Goal: Entertainment & Leisure: Consume media (video, audio)

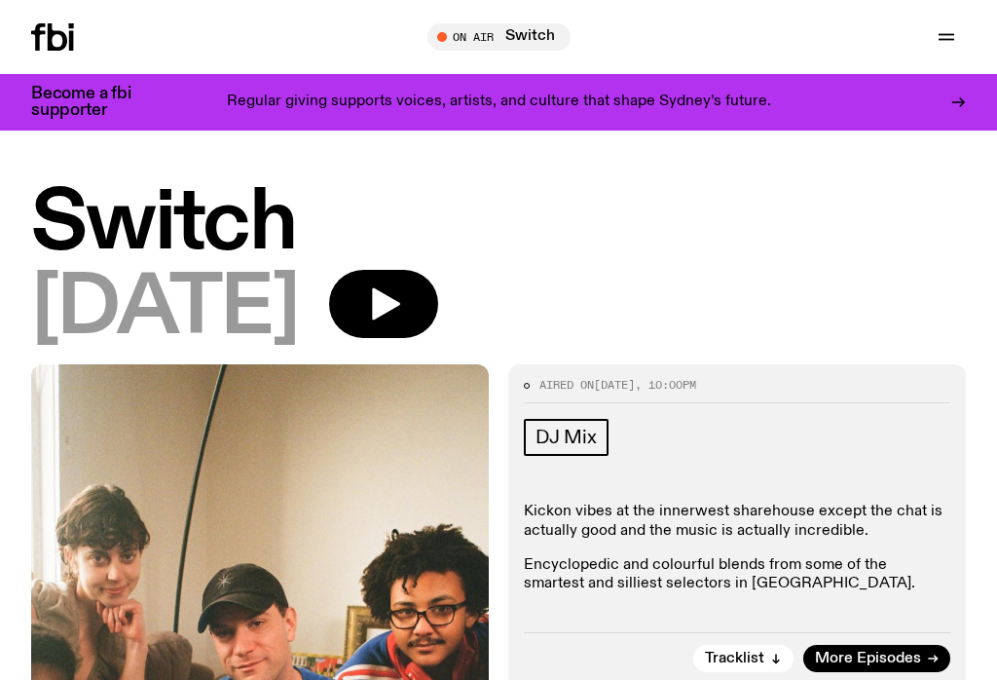
click at [957, 42] on icon "button" at bounding box center [946, 36] width 23 height 23
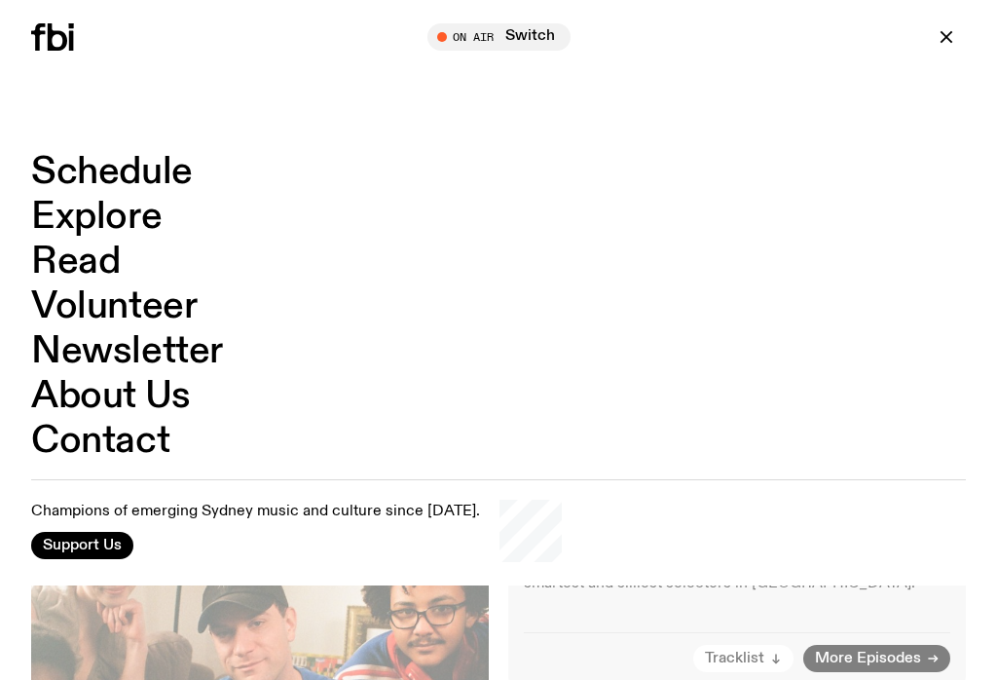
click at [155, 179] on link "Schedule" at bounding box center [112, 172] width 162 height 37
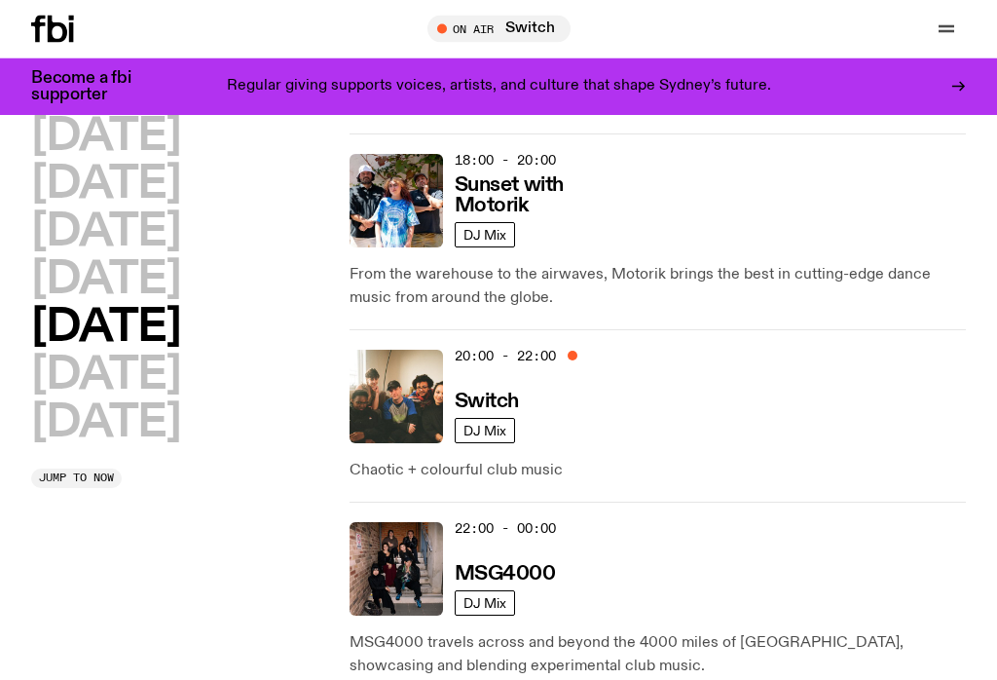
scroll to position [1194, 0]
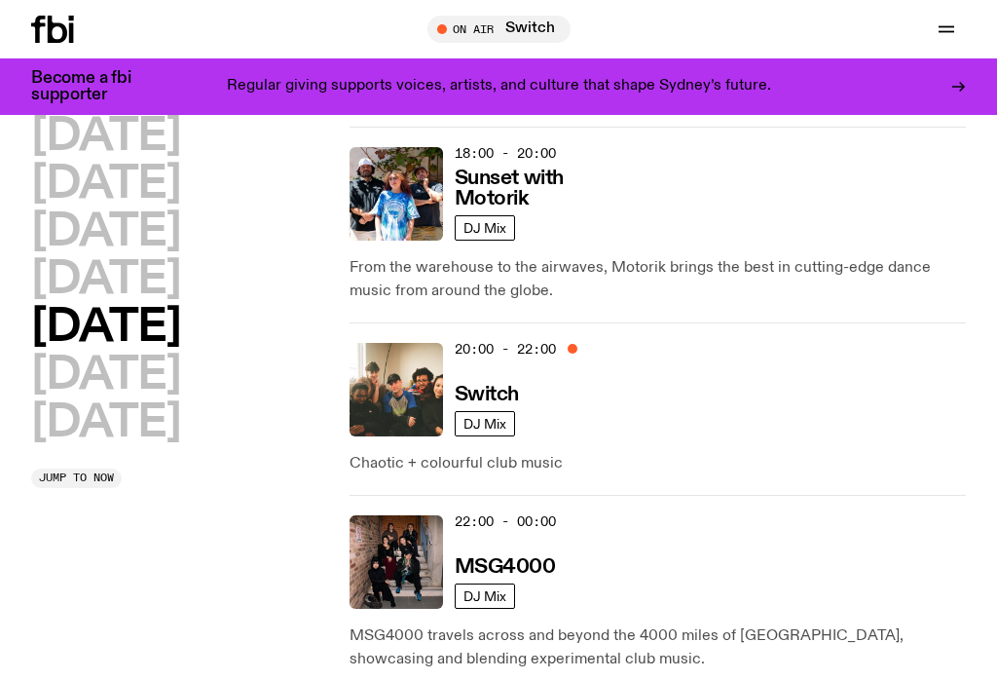
click at [441, 350] on img at bounding box center [395, 389] width 93 height 93
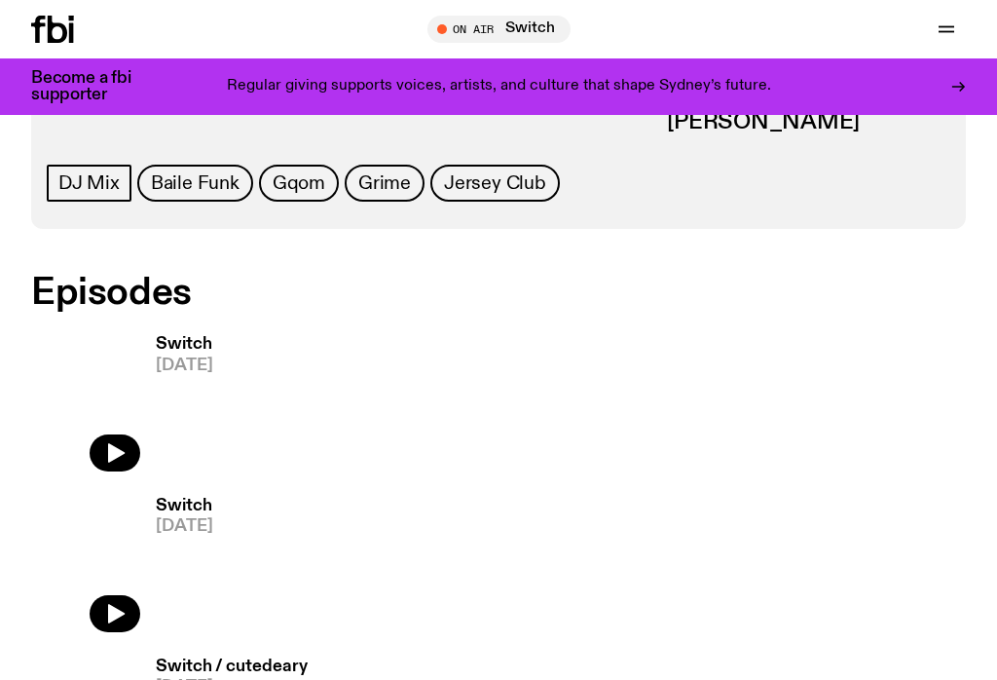
scroll to position [859, 0]
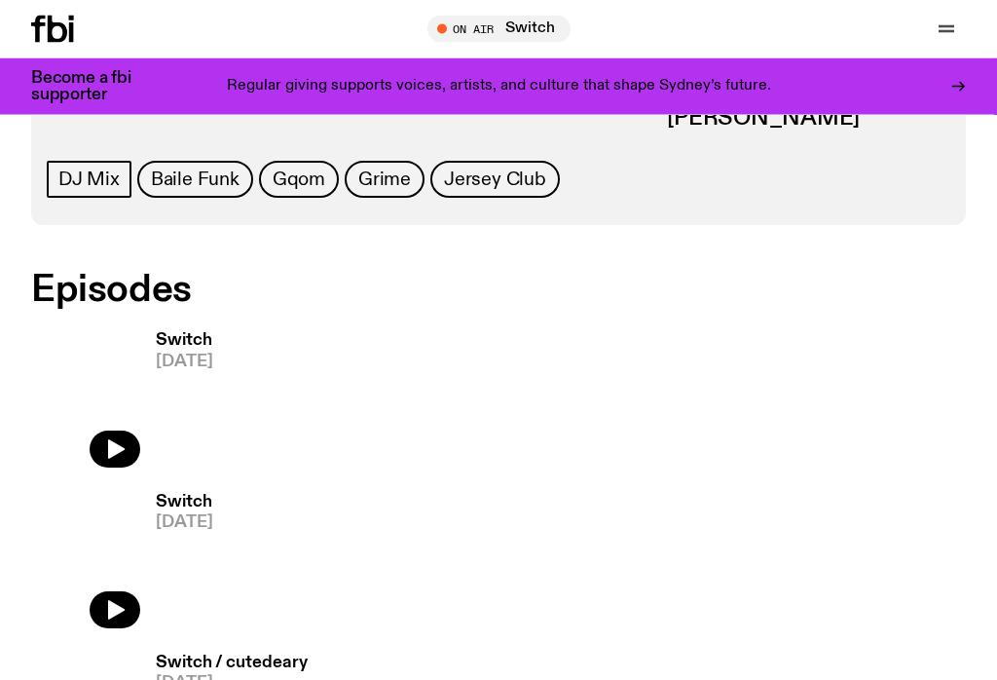
click at [126, 439] on icon "button" at bounding box center [114, 449] width 23 height 23
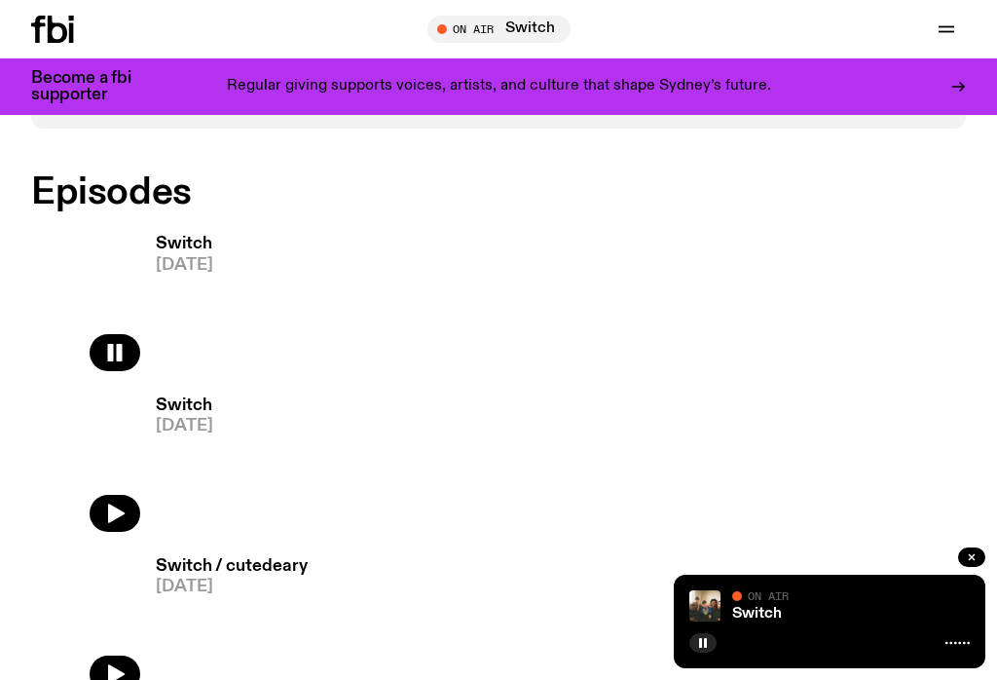
scroll to position [954, 0]
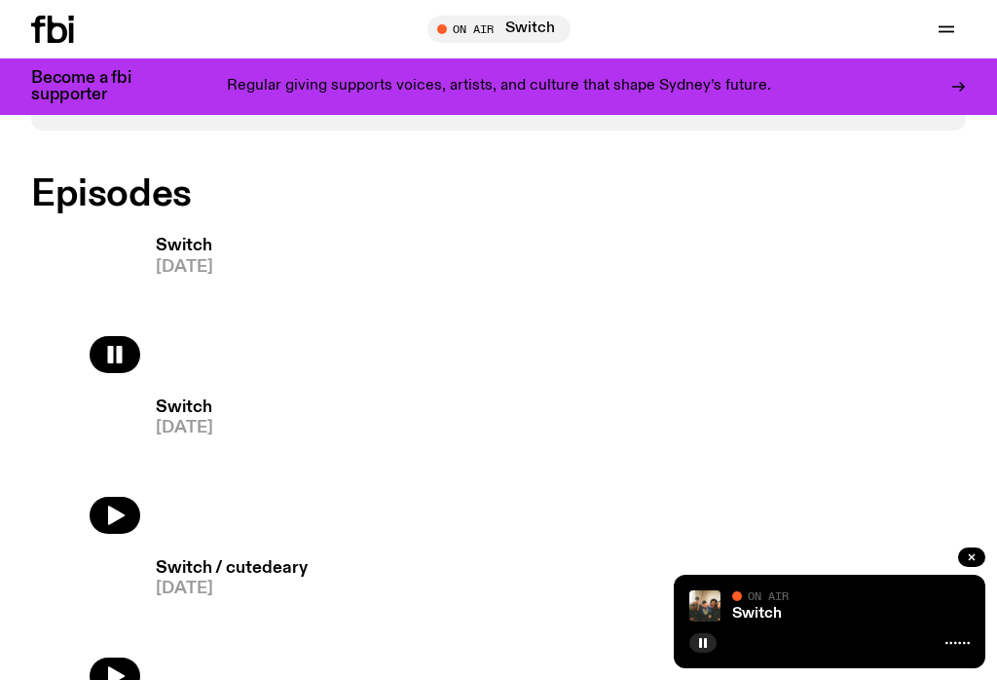
click at [751, 621] on link "Switch" at bounding box center [757, 614] width 50 height 16
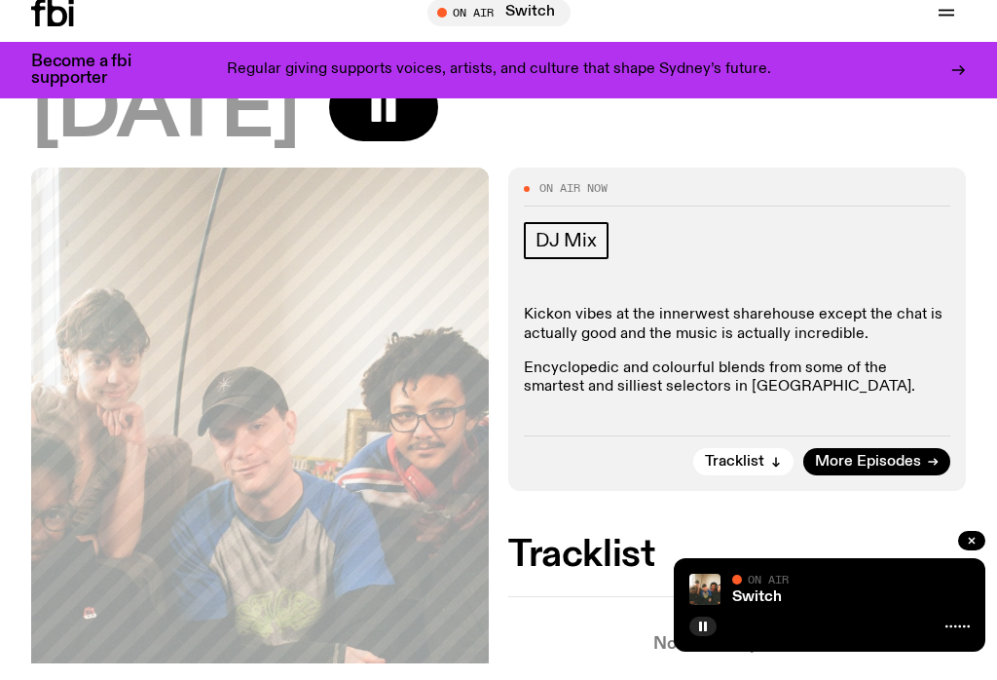
scroll to position [275, 0]
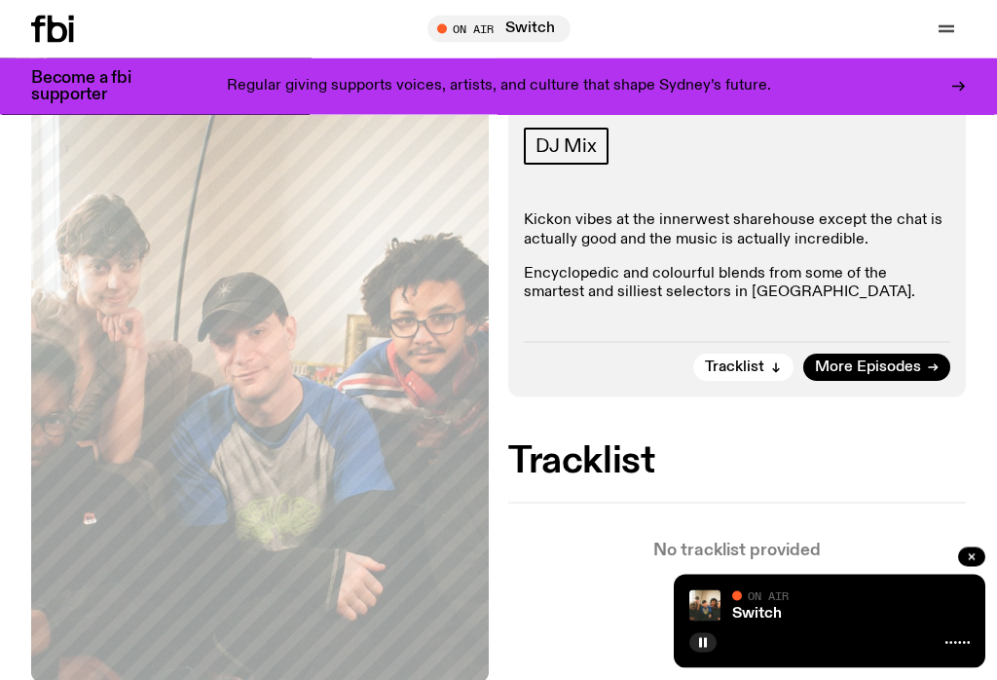
click at [786, 369] on button "Tracklist" at bounding box center [743, 367] width 100 height 27
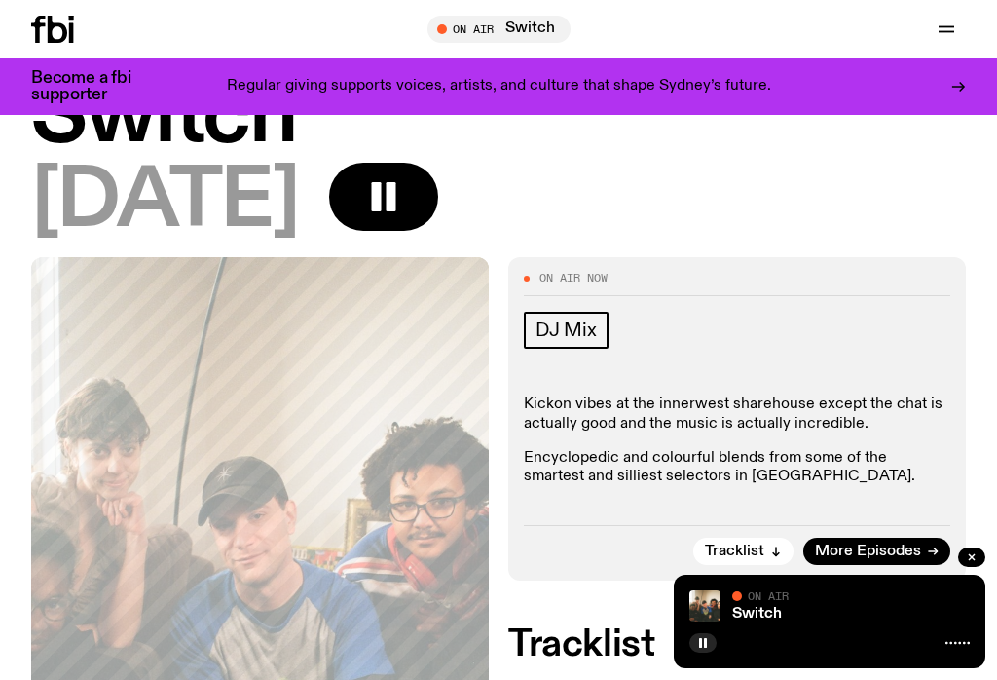
scroll to position [0, 0]
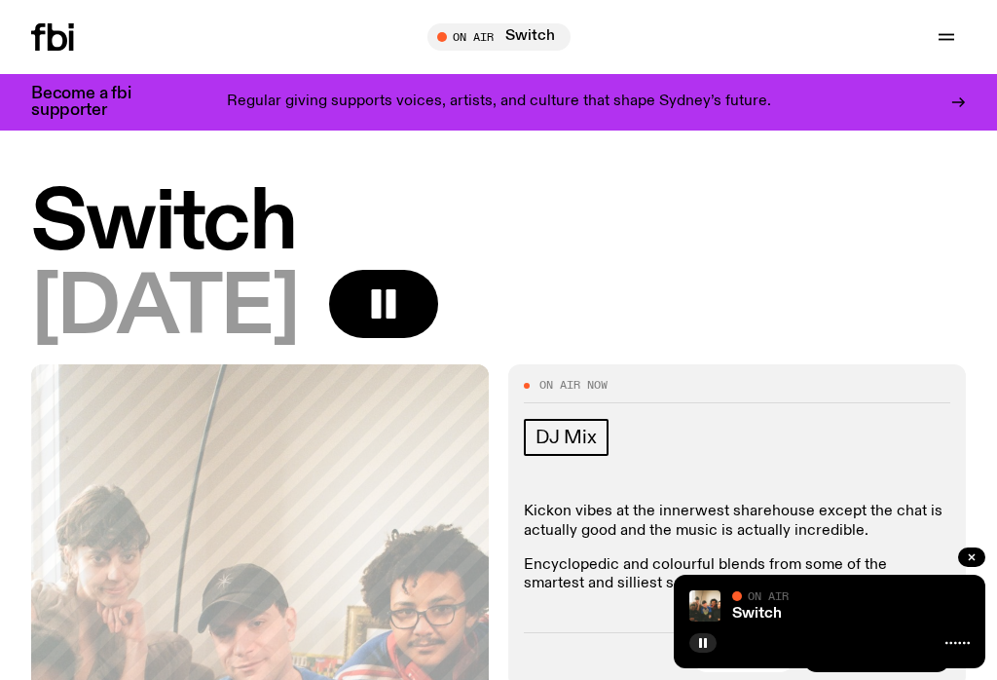
click at [952, 38] on icon "button" at bounding box center [946, 36] width 23 height 23
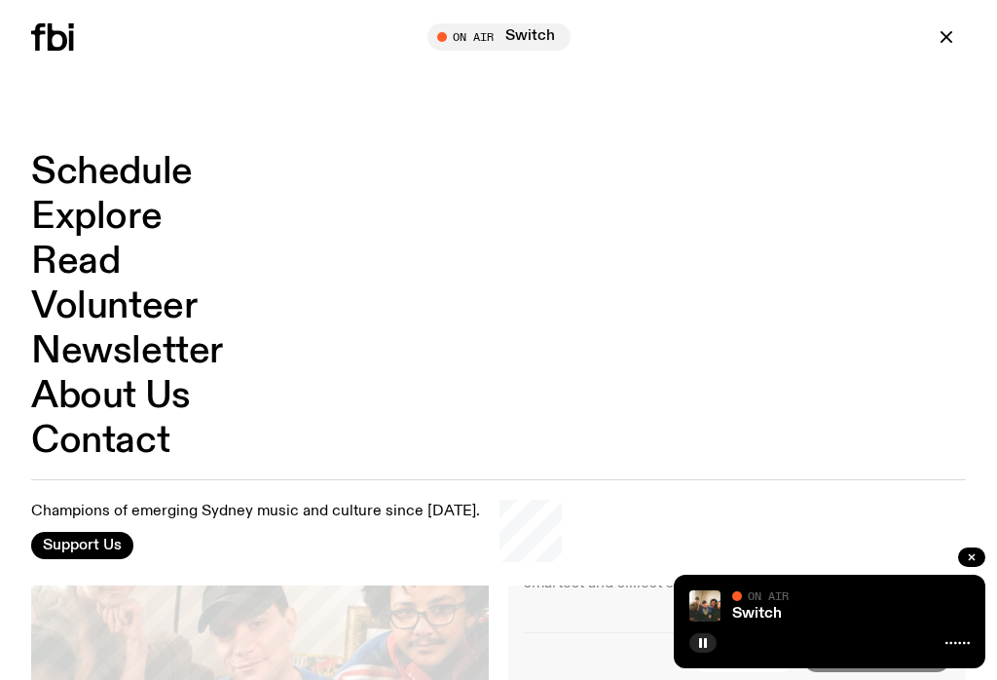
click at [155, 176] on link "Schedule" at bounding box center [112, 172] width 162 height 37
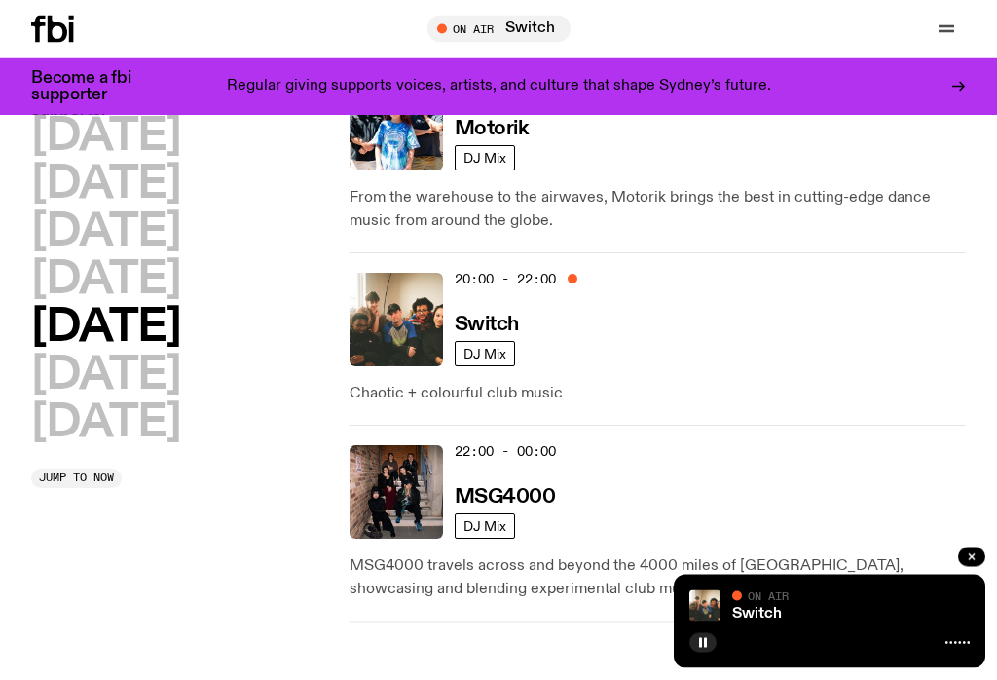
scroll to position [1266, 0]
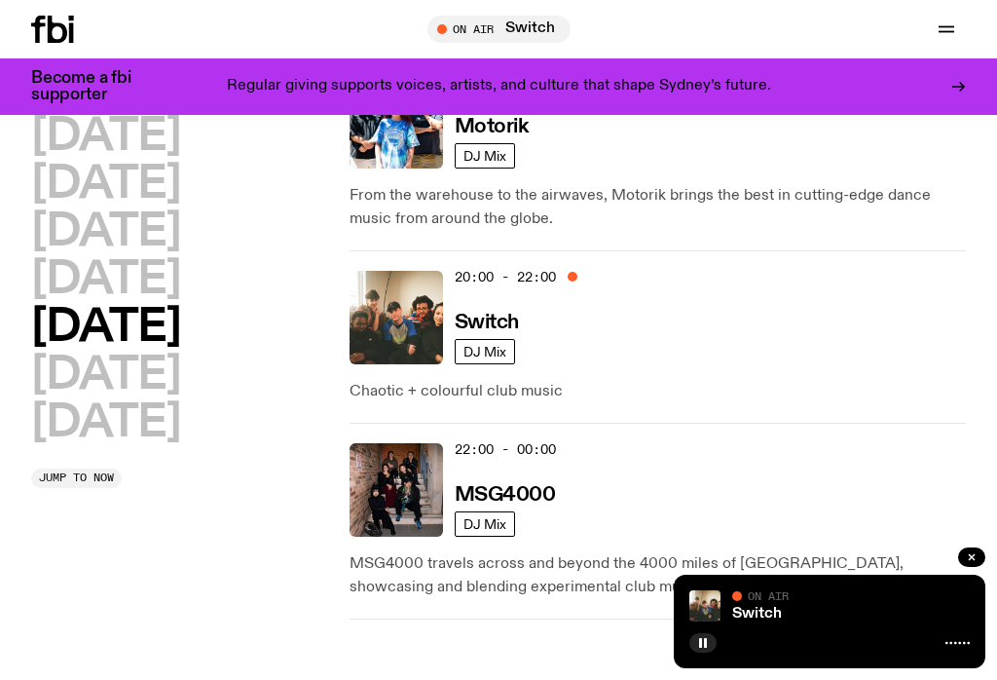
click at [479, 339] on link "DJ Mix" at bounding box center [485, 351] width 60 height 25
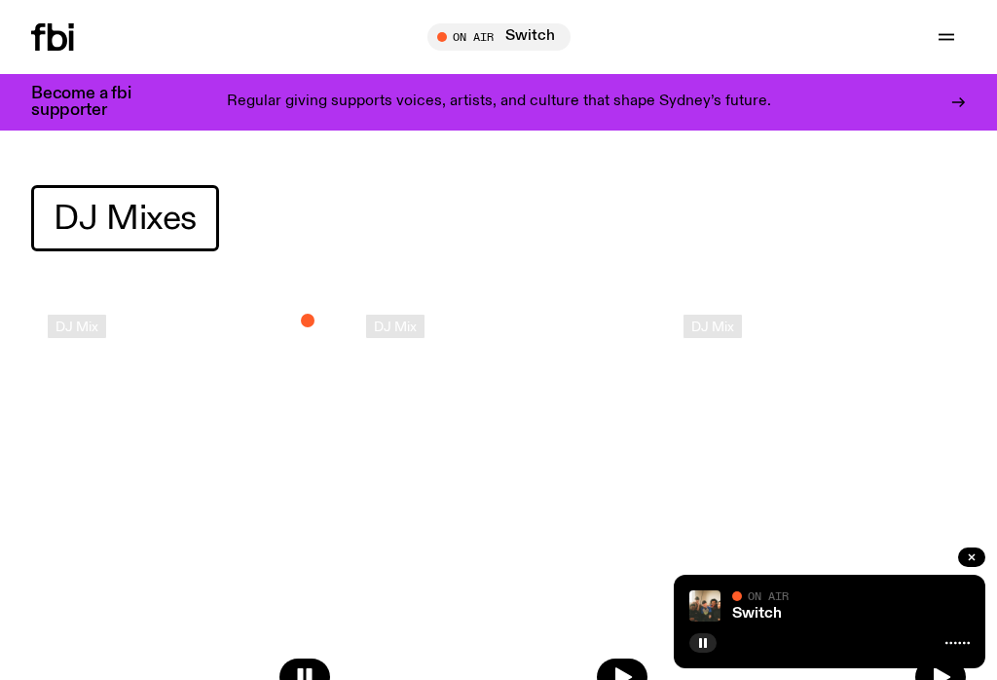
click at [733, 615] on link "Switch" at bounding box center [757, 614] width 50 height 16
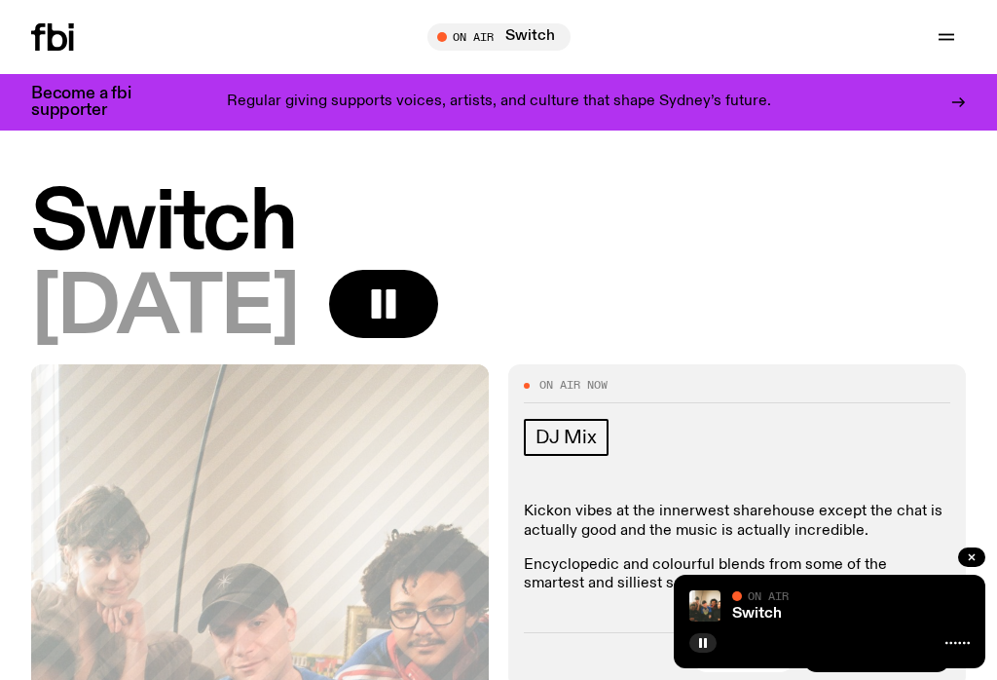
click at [752, 607] on link "Switch" at bounding box center [757, 614] width 50 height 16
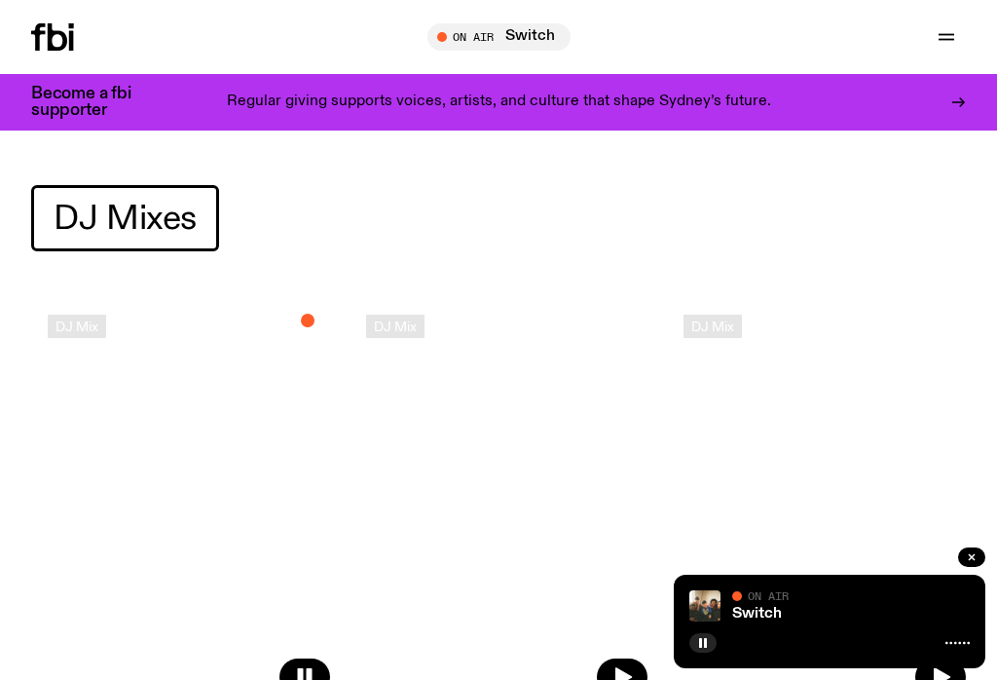
click at [949, 48] on icon "button" at bounding box center [946, 36] width 23 height 23
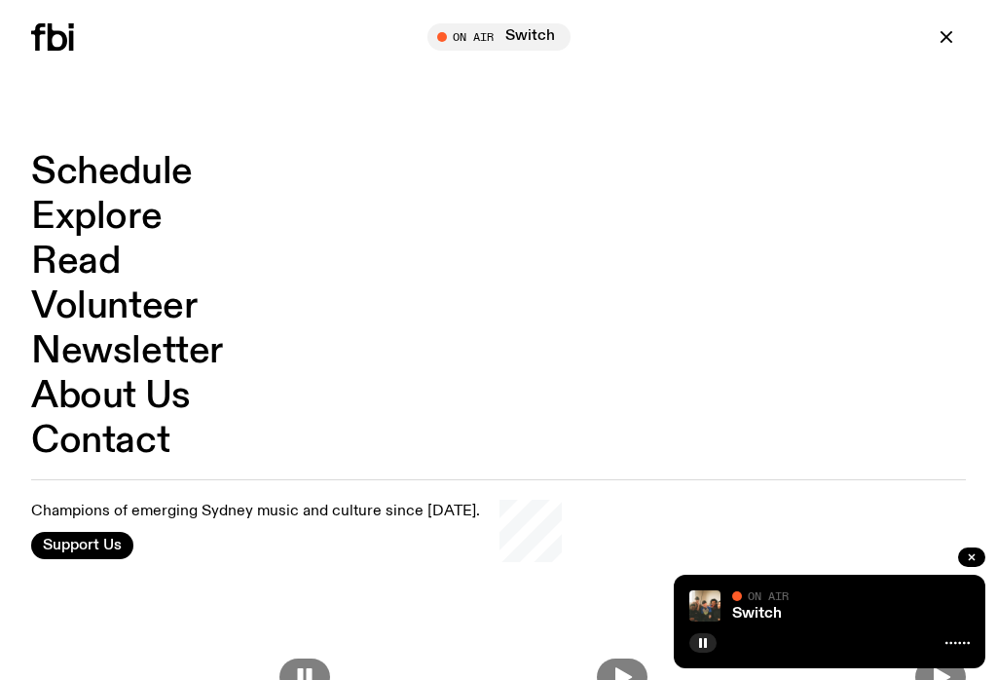
click at [186, 168] on link "Schedule" at bounding box center [112, 172] width 162 height 37
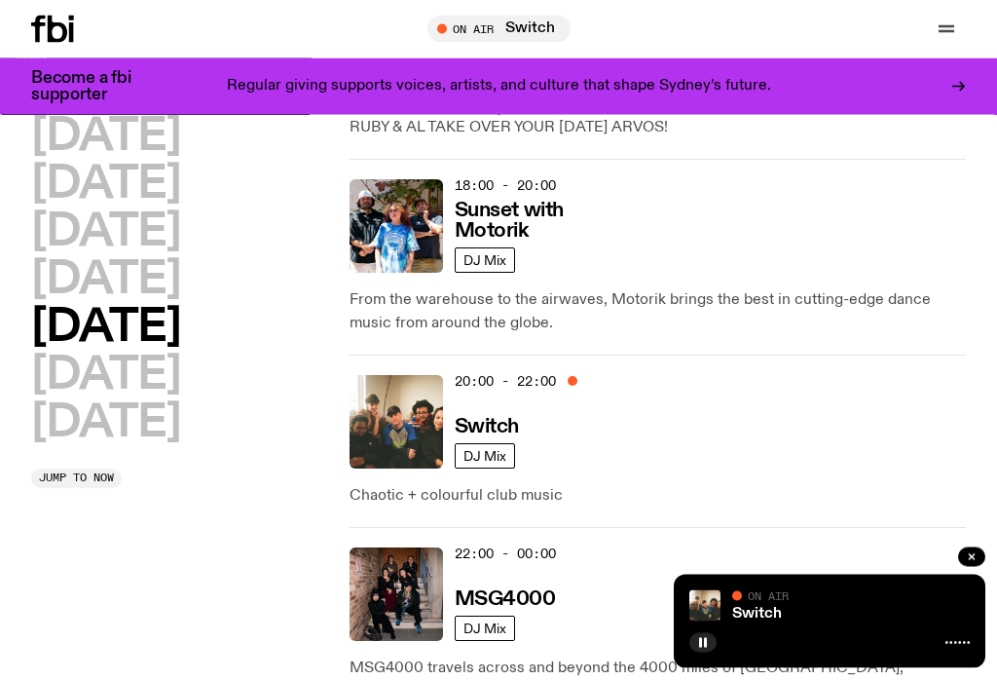
scroll to position [1161, 0]
click at [481, 372] on span "20:00 - 22:00" at bounding box center [505, 381] width 101 height 18
click at [461, 417] on h3 "Switch" at bounding box center [487, 427] width 64 height 20
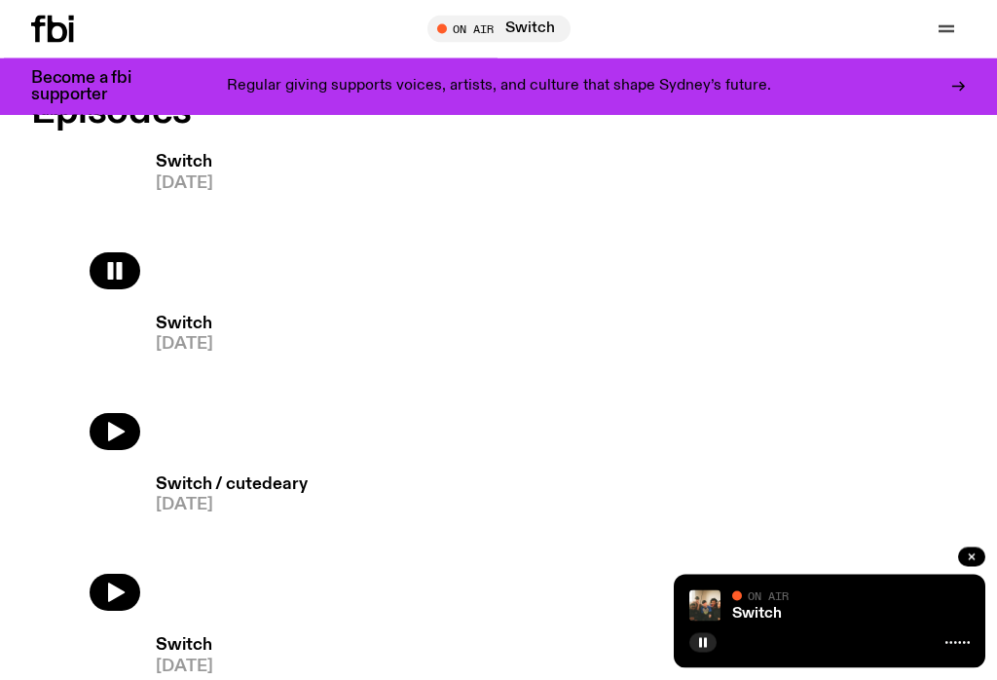
click at [124, 427] on icon "button" at bounding box center [114, 432] width 23 height 23
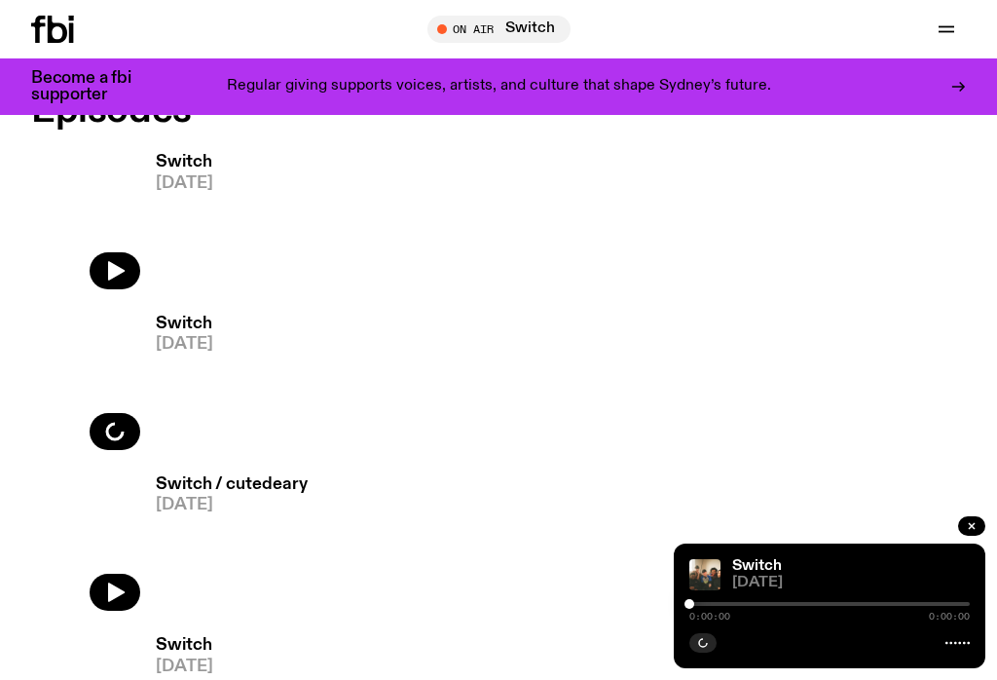
click at [698, 606] on div at bounding box center [829, 604] width 280 height 4
click at [702, 606] on div at bounding box center [829, 604] width 280 height 4
click at [697, 627] on div "Switch 15.08.25 0:00:00 0:00:00" at bounding box center [830, 605] width 312 height 125
click at [690, 608] on div at bounding box center [689, 604] width 10 height 10
click at [700, 606] on div at bounding box center [829, 604] width 280 height 4
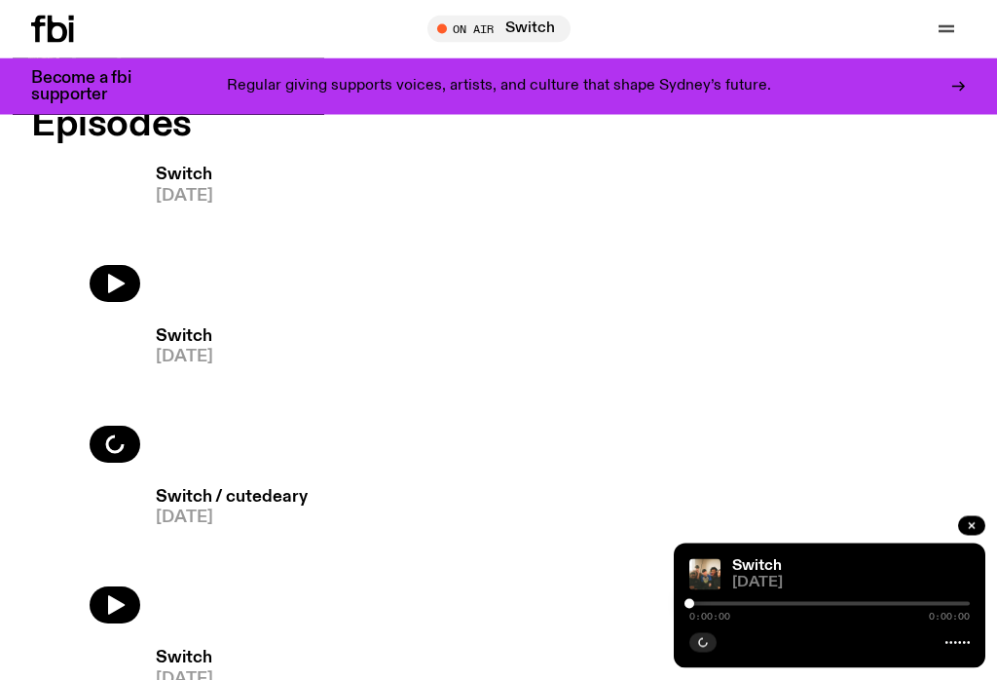
scroll to position [1017, 0]
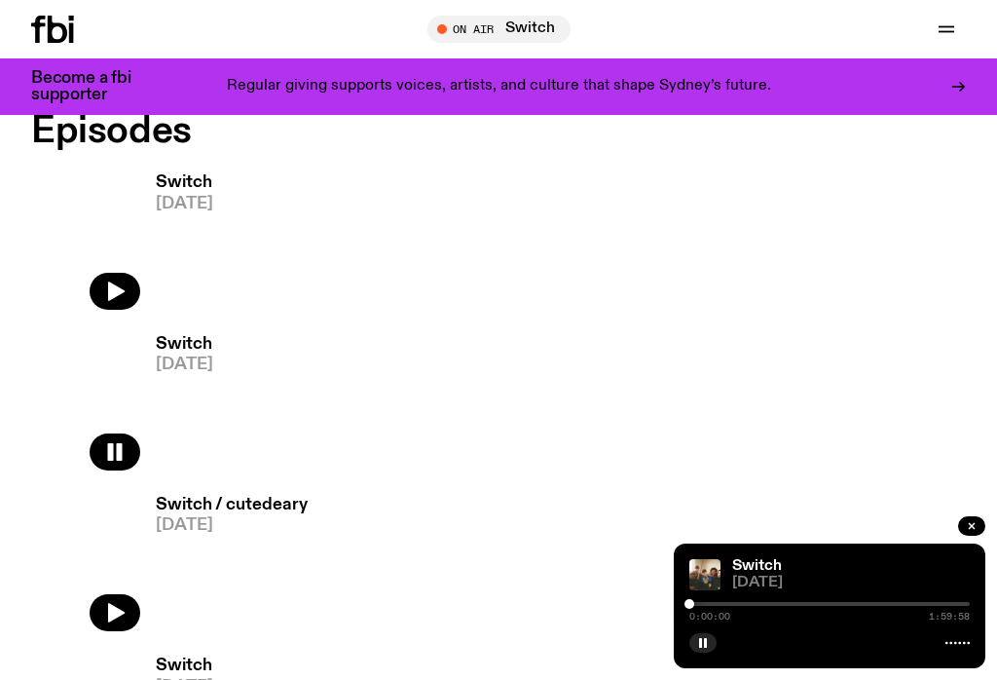
click at [704, 590] on img at bounding box center [704, 574] width 31 height 31
click at [692, 625] on div "Switch 15.08.25 0:00:01 1:59:58" at bounding box center [830, 605] width 312 height 125
click at [708, 590] on img at bounding box center [704, 574] width 31 height 31
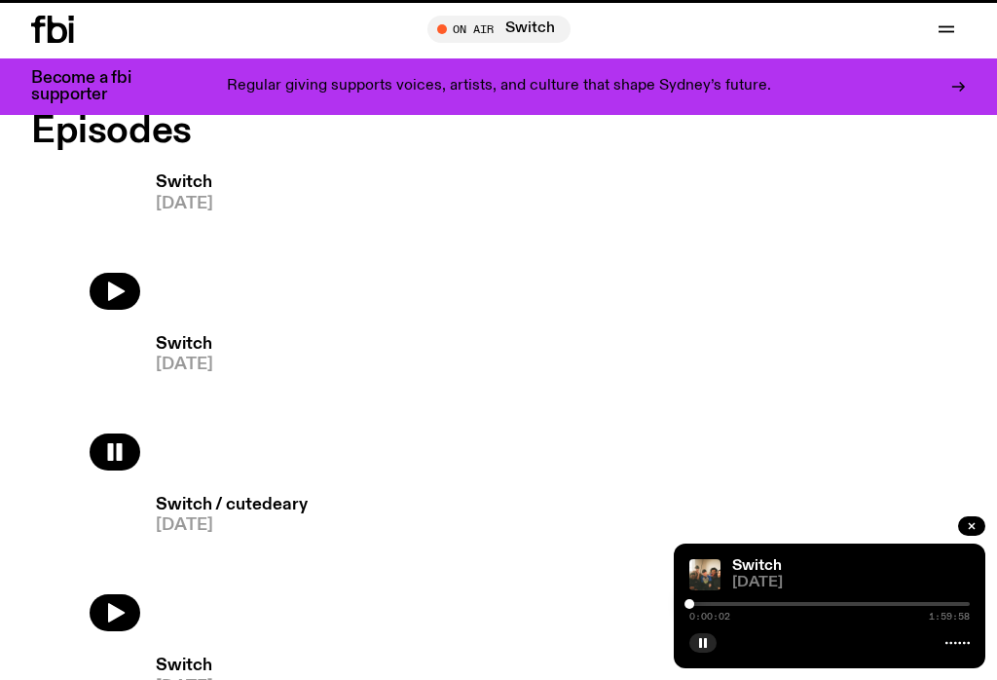
click at [699, 606] on div at bounding box center [829, 604] width 280 height 4
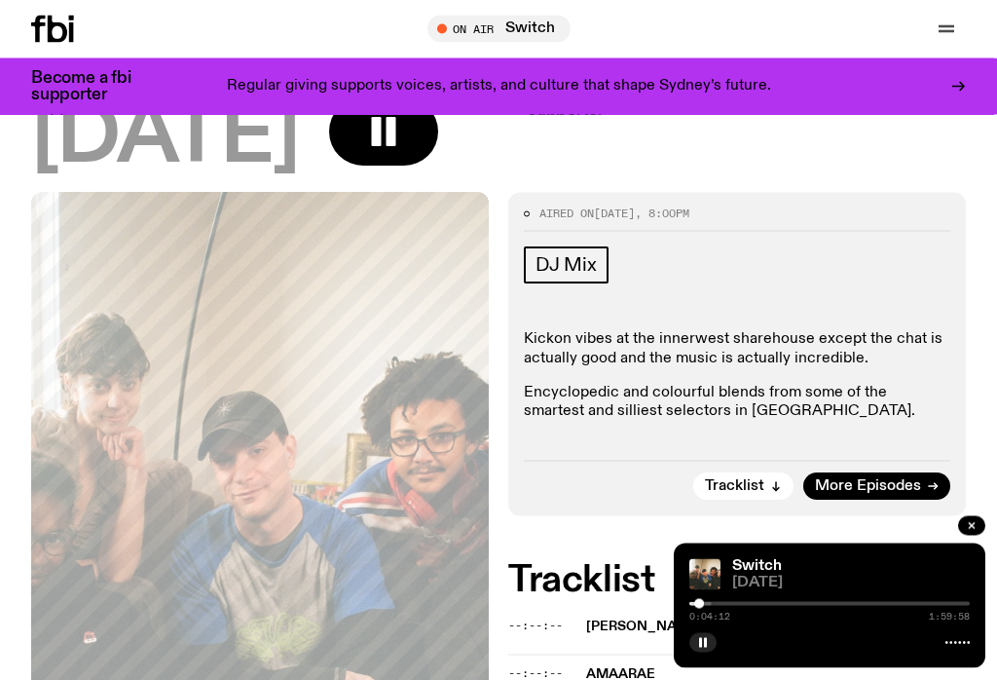
scroll to position [157, 0]
click at [708, 606] on div at bounding box center [571, 604] width 280 height 4
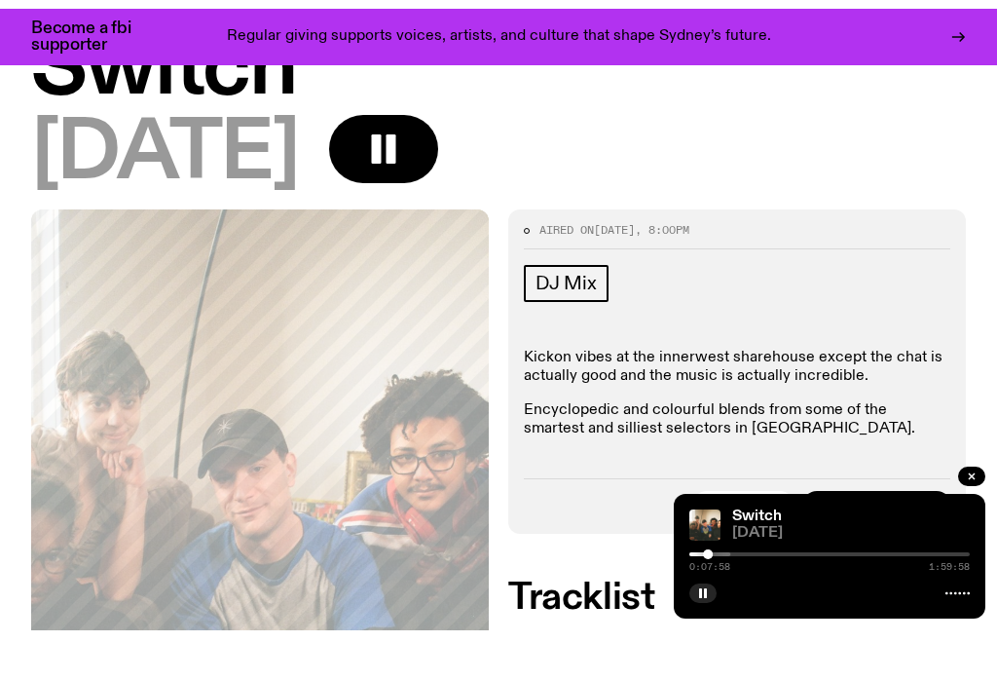
scroll to position [349, 0]
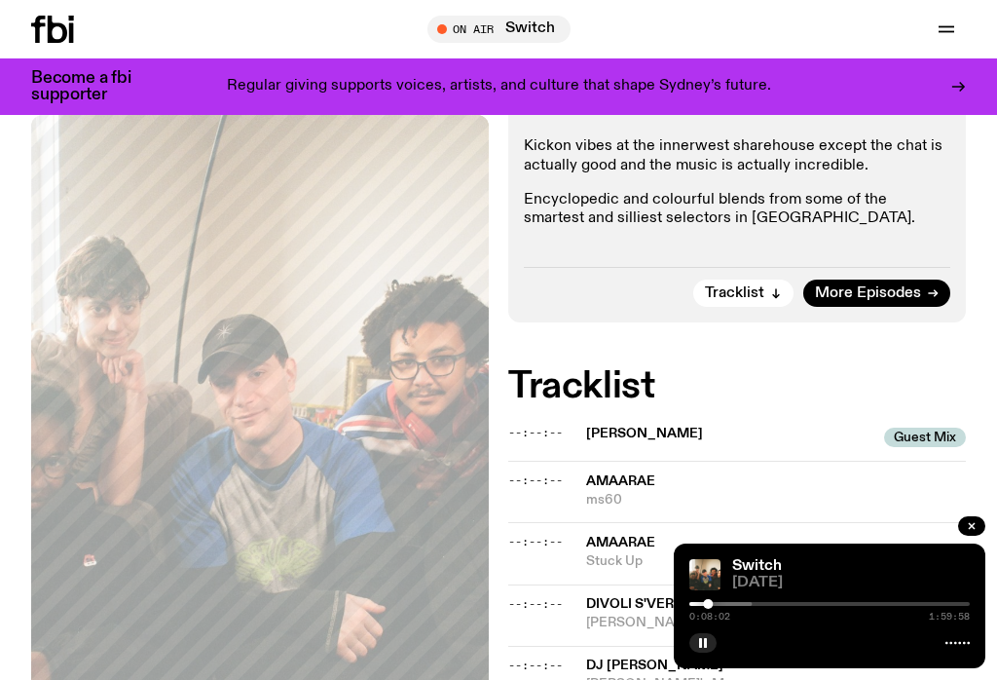
click at [831, 621] on div "0:08:02 1:59:58" at bounding box center [829, 616] width 280 height 10
click at [716, 606] on div at bounding box center [611, 604] width 280 height 4
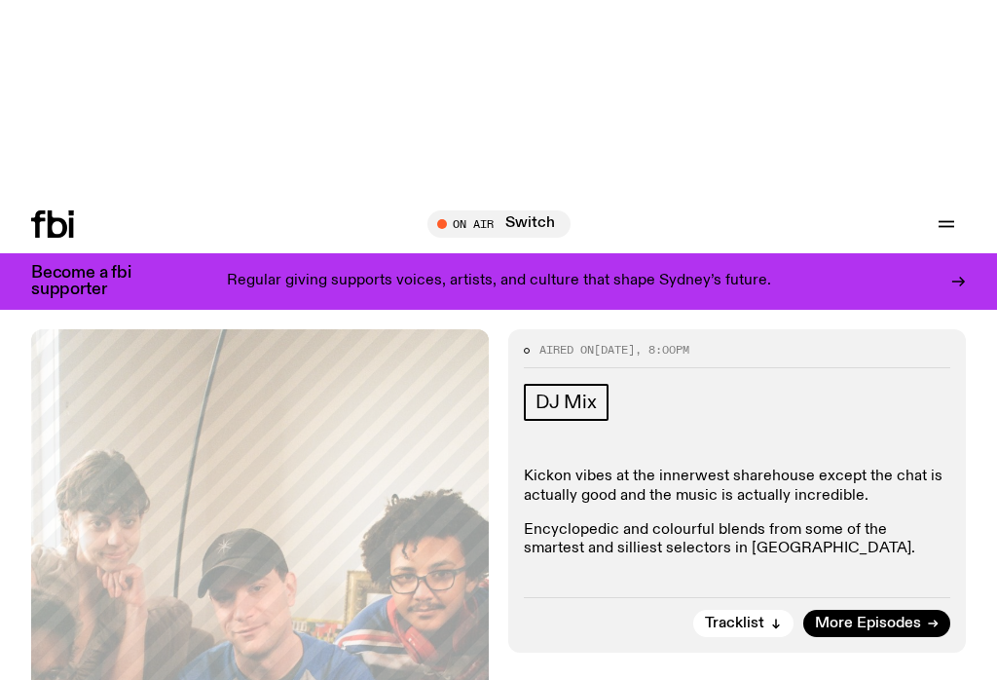
scroll to position [0, 0]
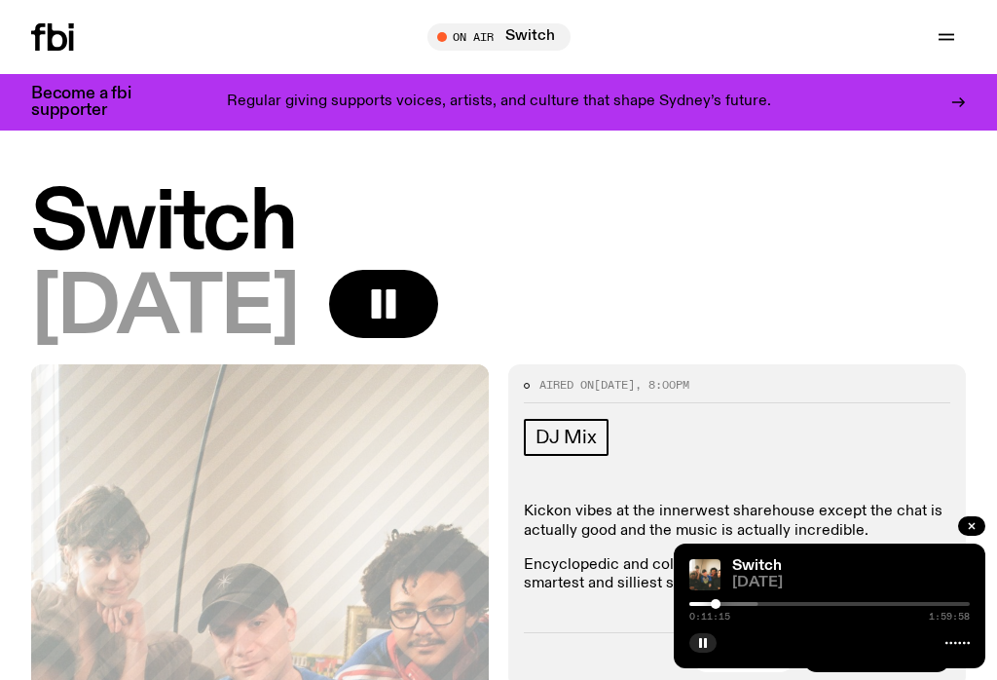
click at [403, 297] on icon "button" at bounding box center [383, 303] width 39 height 39
click at [400, 300] on icon "button" at bounding box center [386, 304] width 28 height 32
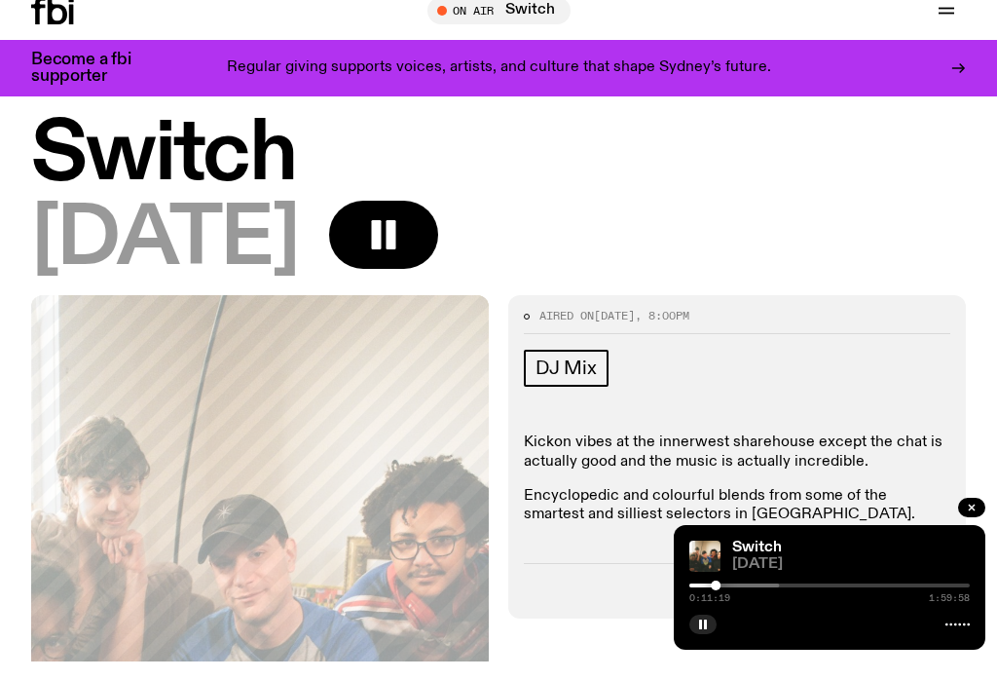
scroll to position [113, 0]
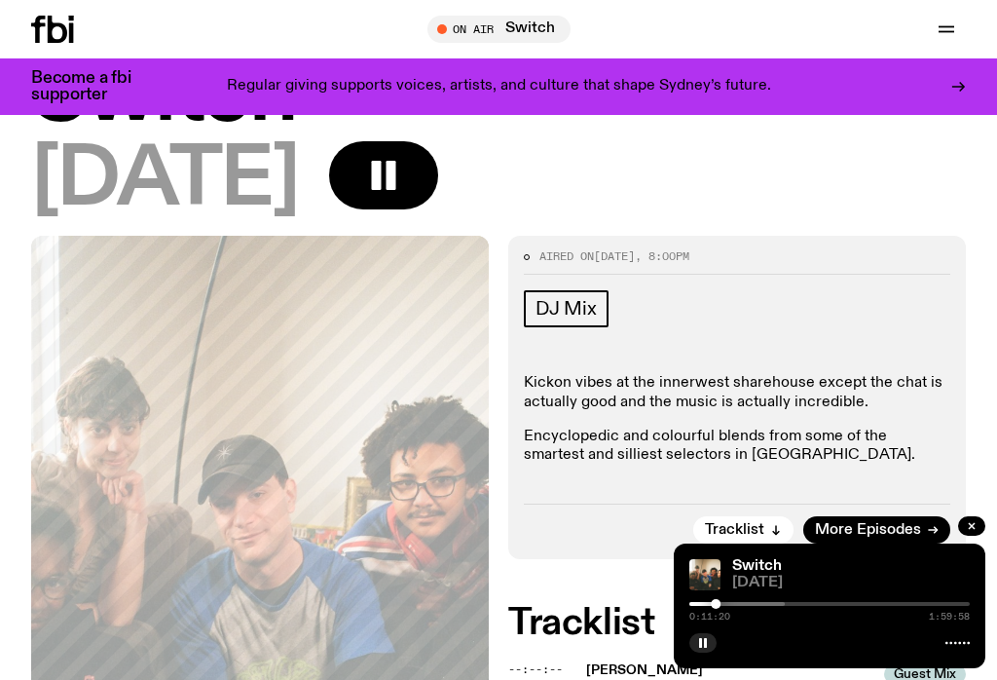
click at [722, 606] on div at bounding box center [644, 604] width 280 height 4
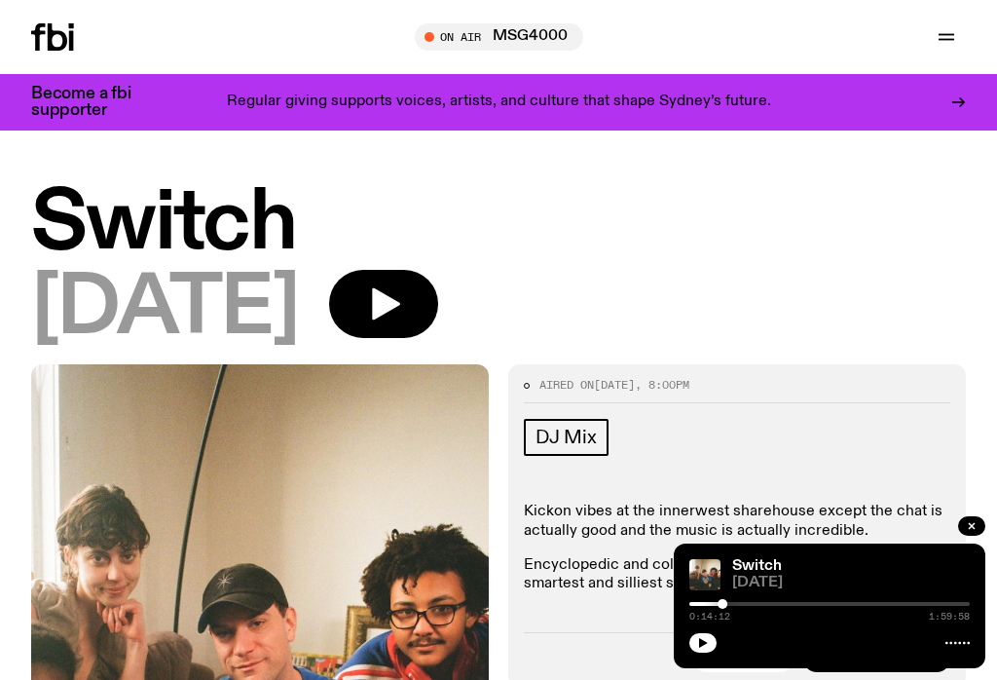
click at [400, 296] on icon "button" at bounding box center [386, 304] width 28 height 32
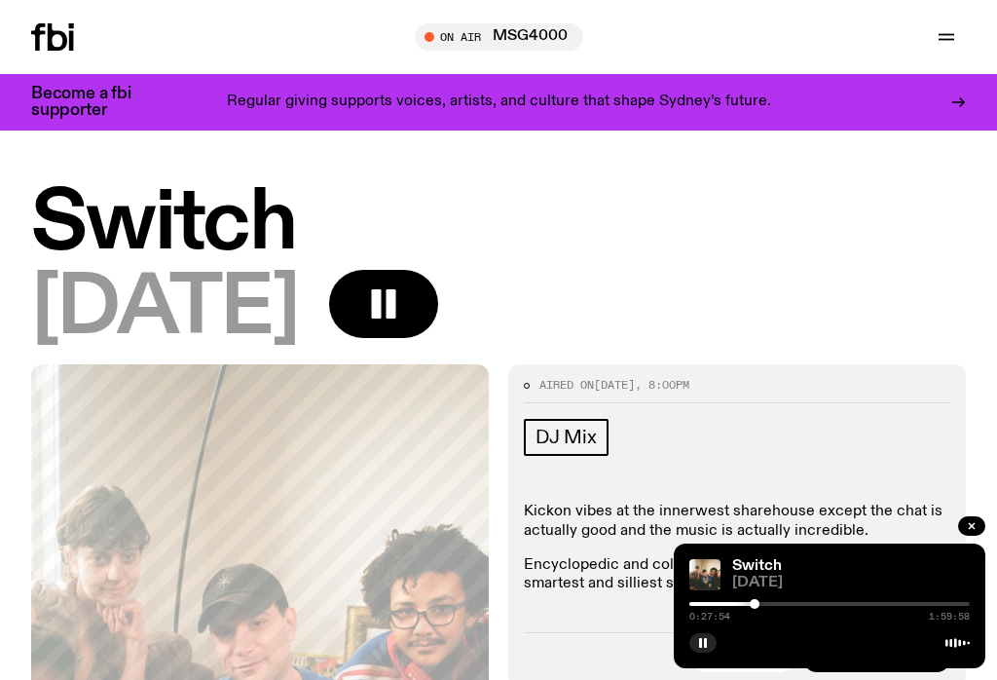
click at [721, 603] on div at bounding box center [614, 604] width 280 height 4
click at [751, 596] on div "Switch [DATE] 0:13:44 1:59:58" at bounding box center [830, 605] width 312 height 125
click at [736, 602] on div at bounding box center [604, 604] width 280 height 4
click at [747, 604] on div at bounding box center [829, 604] width 280 height 4
click at [718, 602] on div at bounding box center [606, 604] width 280 height 4
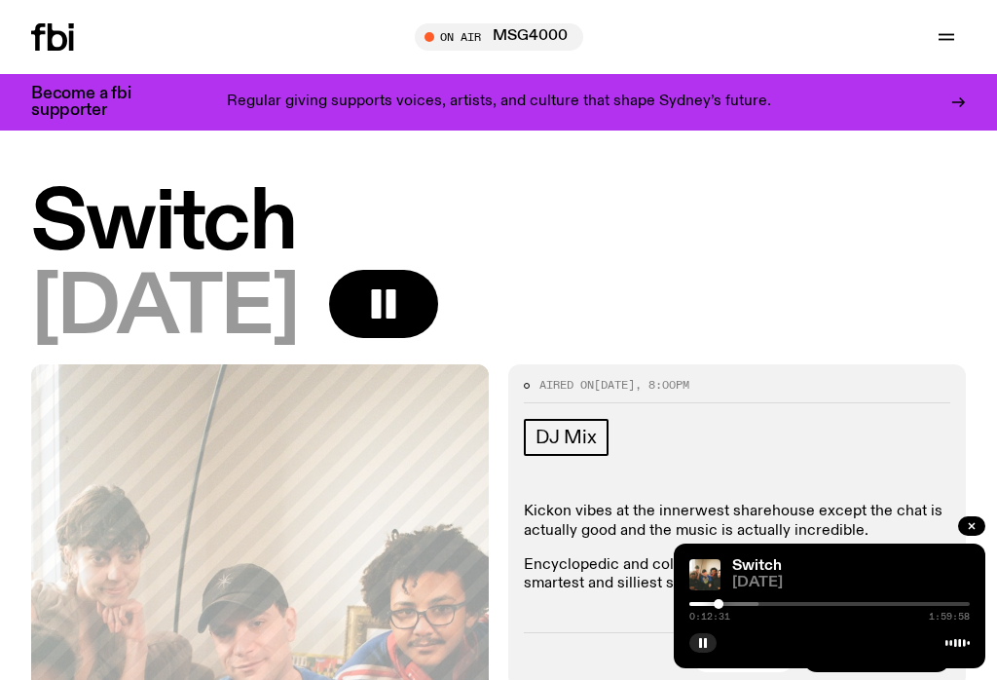
click at [743, 605] on div at bounding box center [618, 604] width 280 height 4
click at [769, 602] on div at bounding box center [644, 604] width 280 height 4
click at [794, 598] on div "0:34:16 1:59:58" at bounding box center [829, 609] width 280 height 23
click at [797, 603] on div at bounding box center [682, 604] width 280 height 4
click at [820, 602] on div at bounding box center [690, 604] width 280 height 4
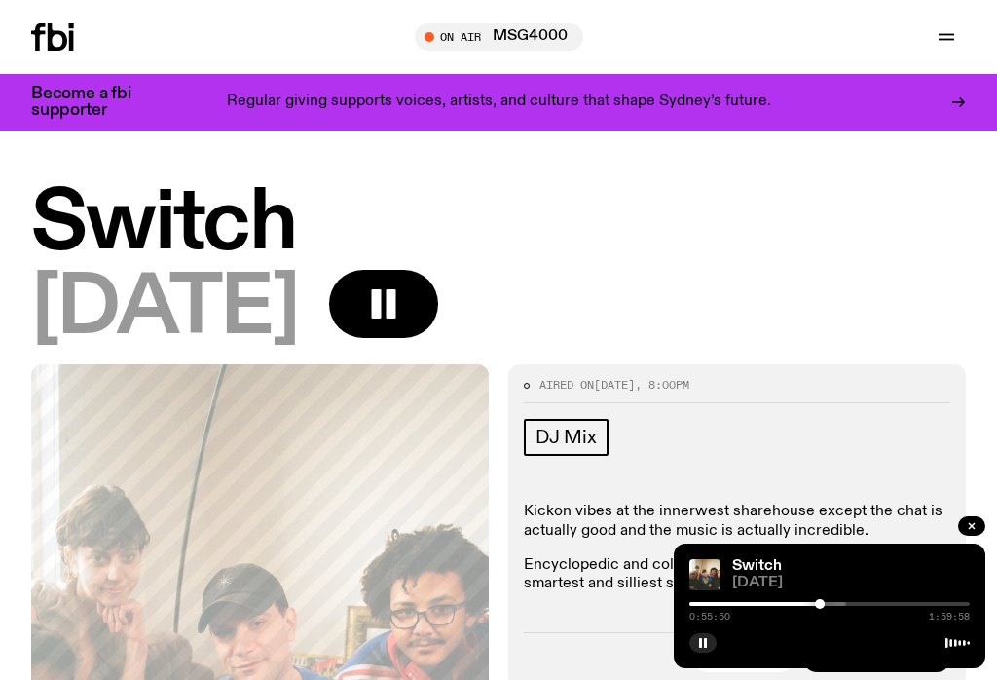
click at [846, 604] on div at bounding box center [706, 604] width 280 height 4
click at [865, 604] on div at bounding box center [829, 604] width 280 height 4
click at [900, 602] on div at bounding box center [829, 604] width 280 height 4
click at [765, 605] on div at bounding box center [640, 604] width 280 height 4
click at [763, 606] on div at bounding box center [765, 604] width 10 height 10
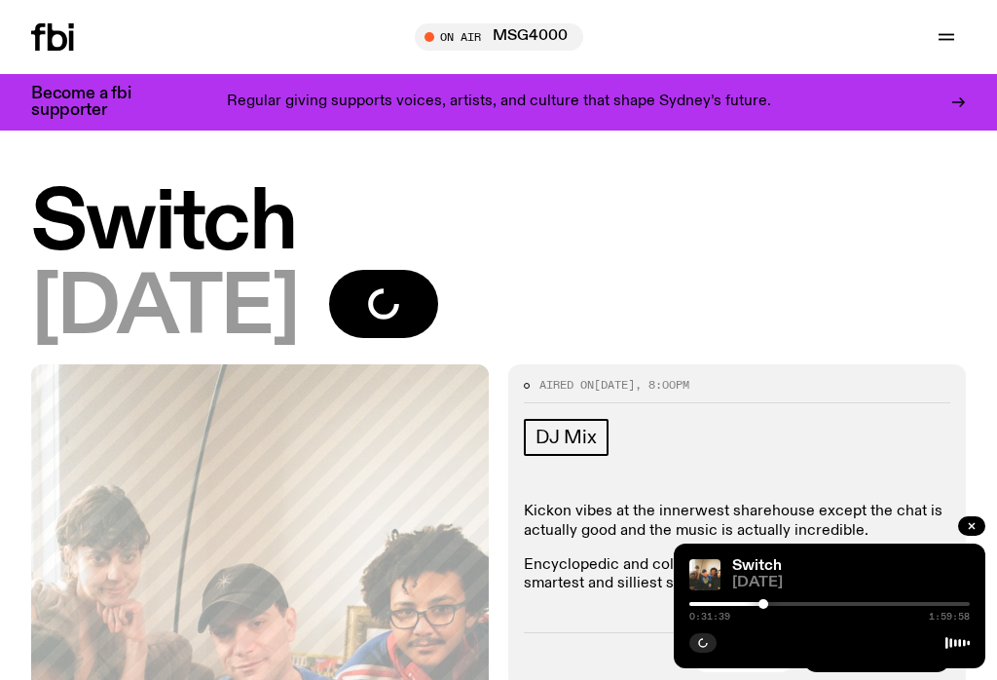
click at [748, 605] on div at bounding box center [623, 604] width 280 height 4
click at [739, 605] on div at bounding box center [607, 604] width 280 height 4
click at [748, 604] on div at bounding box center [623, 604] width 280 height 4
click at [749, 602] on div at bounding box center [748, 604] width 10 height 10
click at [741, 605] on div at bounding box center [608, 604] width 280 height 4
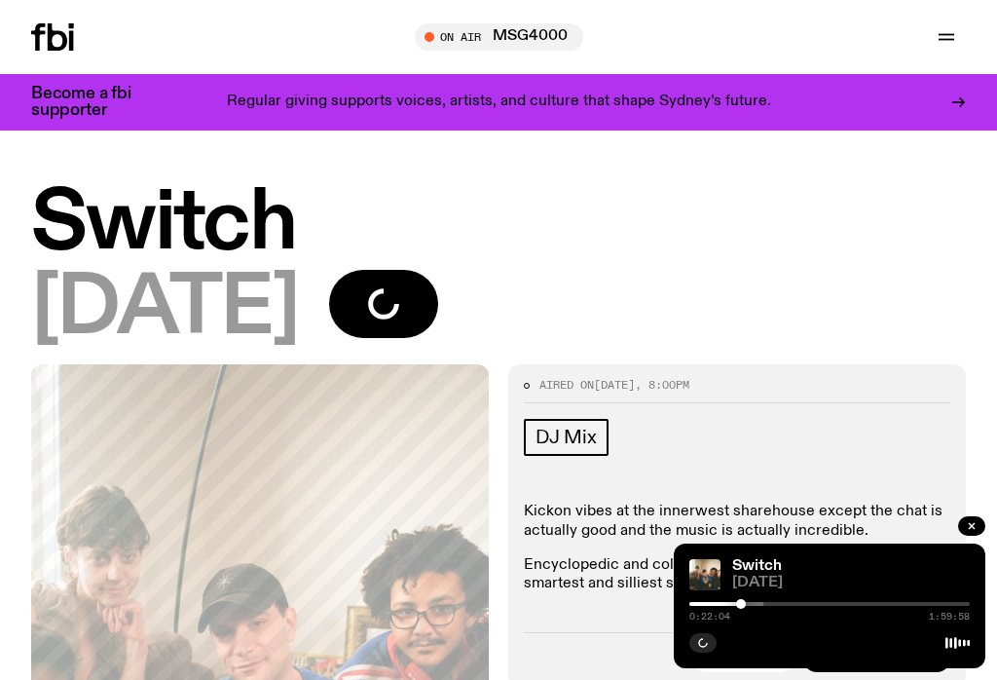
click at [750, 595] on div "Switch [DATE] 0:22:04 1:59:58" at bounding box center [830, 605] width 312 height 125
click at [737, 601] on div at bounding box center [741, 604] width 10 height 10
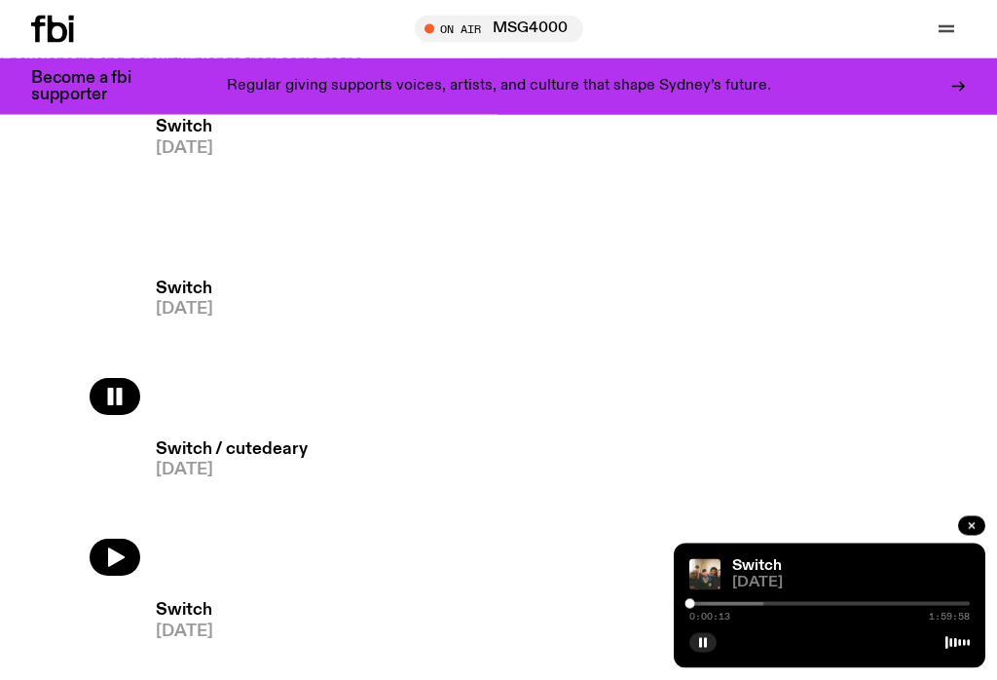
scroll to position [1073, 0]
click at [122, 396] on rect "button" at bounding box center [120, 396] width 6 height 18
click at [713, 652] on button "button" at bounding box center [702, 642] width 27 height 19
click at [697, 606] on div at bounding box center [645, 604] width 280 height 4
click at [122, 557] on icon "button" at bounding box center [116, 557] width 17 height 19
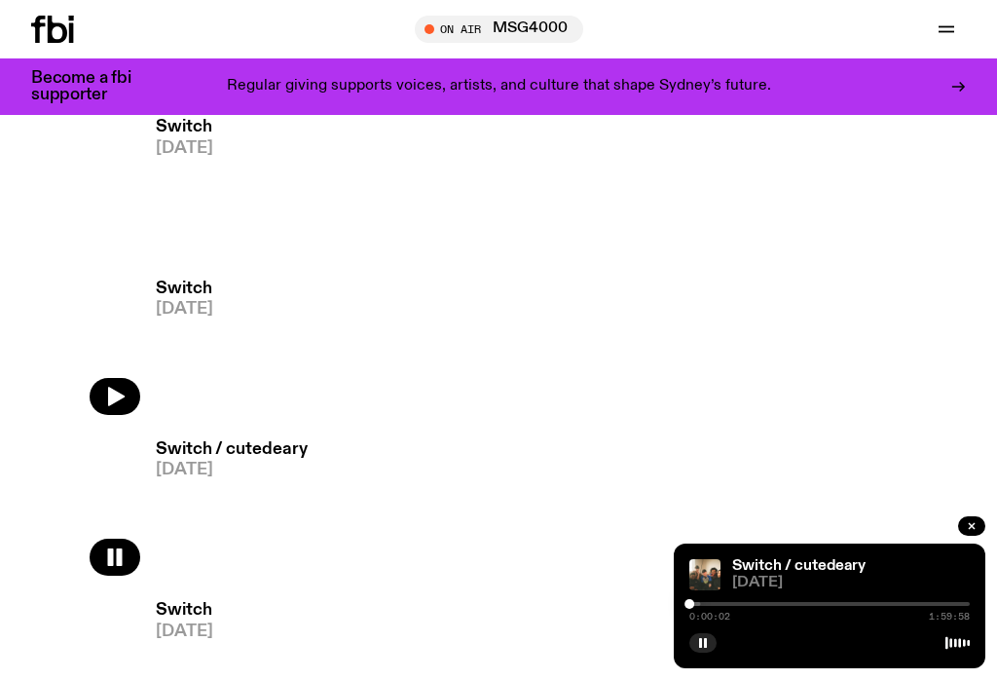
click at [704, 606] on div at bounding box center [829, 604] width 280 height 4
click at [716, 606] on div at bounding box center [829, 604] width 280 height 4
click at [717, 606] on div at bounding box center [583, 604] width 280 height 4
click at [721, 608] on div at bounding box center [718, 604] width 10 height 10
click at [745, 606] on div at bounding box center [626, 604] width 280 height 4
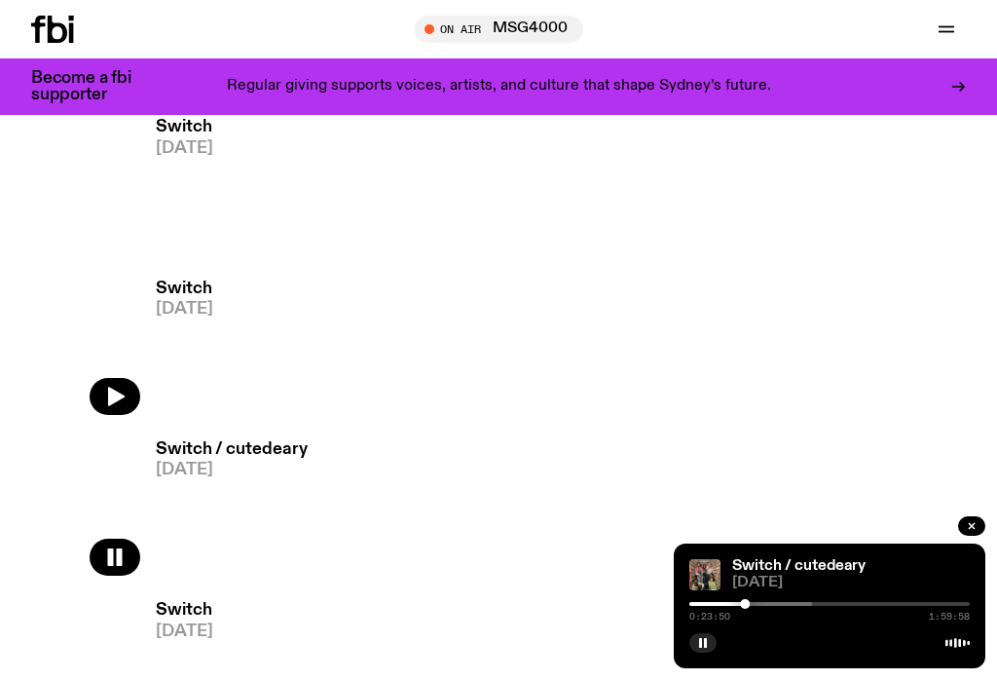
click at [768, 625] on div "Switch / cutedeary [DATE] 0:23:50 1:59:58" at bounding box center [830, 605] width 312 height 125
click at [771, 606] on div at bounding box center [672, 604] width 280 height 4
click at [795, 606] on div at bounding box center [696, 604] width 280 height 4
click at [819, 625] on div "Switch / cutedeary [DATE] 0:45:26 1:59:58" at bounding box center [830, 605] width 312 height 125
click at [807, 606] on div at bounding box center [729, 604] width 280 height 4
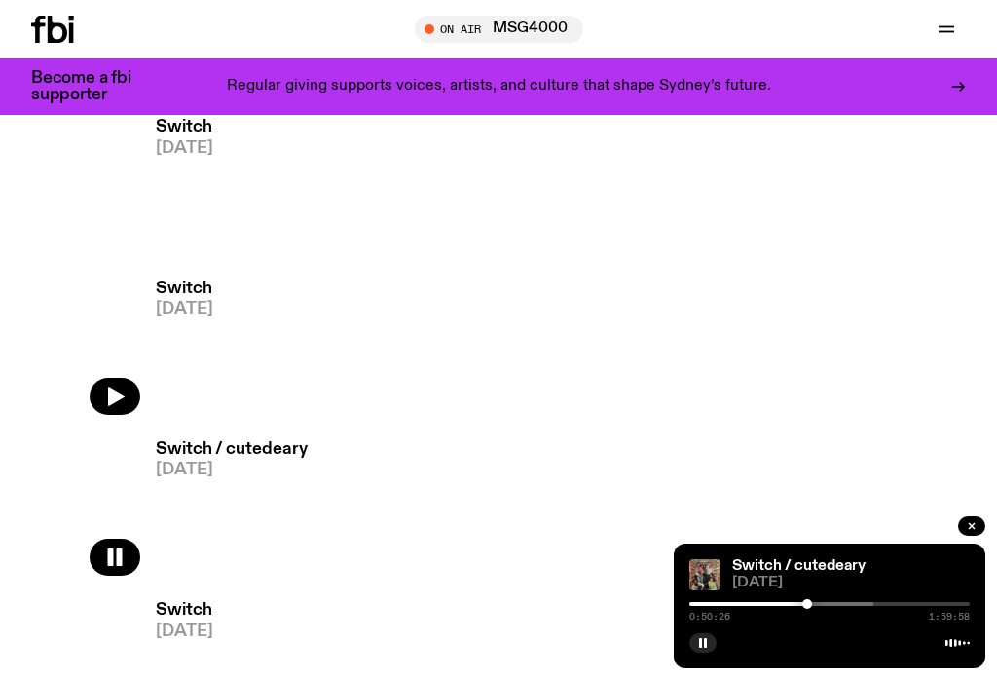
click at [836, 606] on div at bounding box center [733, 604] width 280 height 4
click at [865, 606] on div at bounding box center [760, 604] width 280 height 4
click at [891, 625] on div "Switch / cutedeary [DATE] 1:15:26 1:59:58" at bounding box center [830, 605] width 312 height 125
click at [905, 606] on div at bounding box center [795, 604] width 280 height 4
click at [937, 627] on div "Switch / cutedeary [DATE] 1:32:30 1:59:58" at bounding box center [830, 605] width 312 height 125
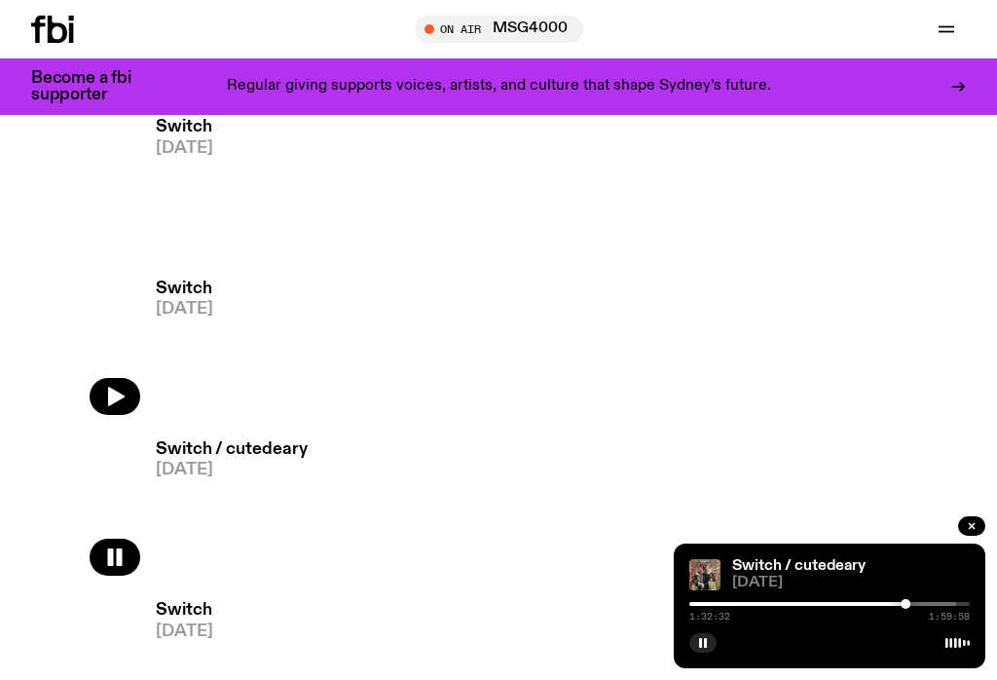
click at [927, 627] on div "Switch / cutedeary [DATE] 1:32:32 1:59:58" at bounding box center [830, 605] width 312 height 125
click at [939, 606] on div at bounding box center [829, 604] width 280 height 4
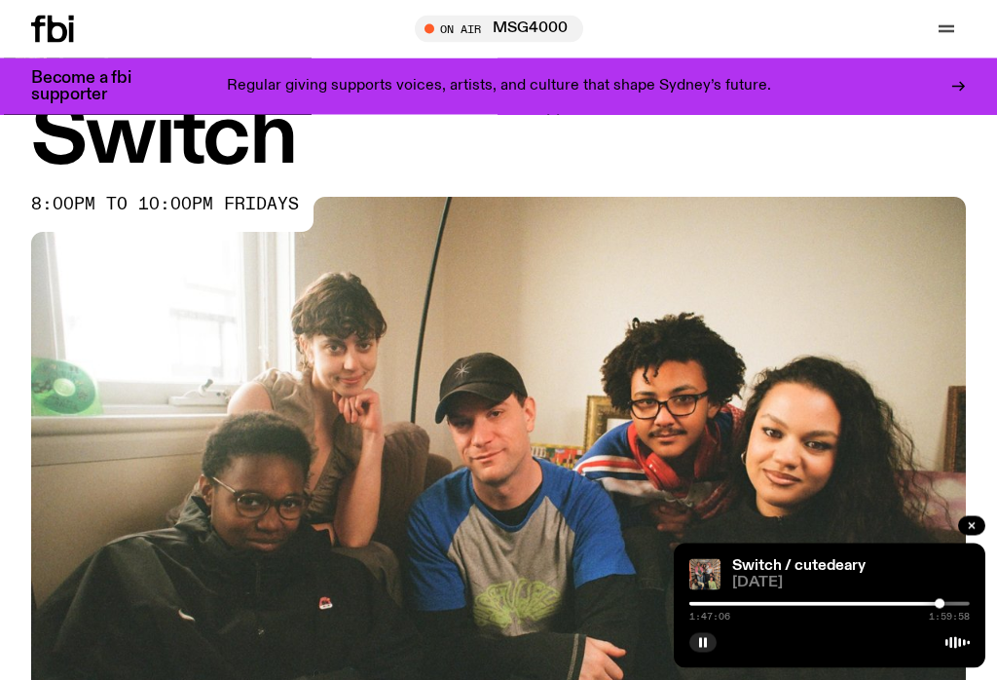
scroll to position [0, 0]
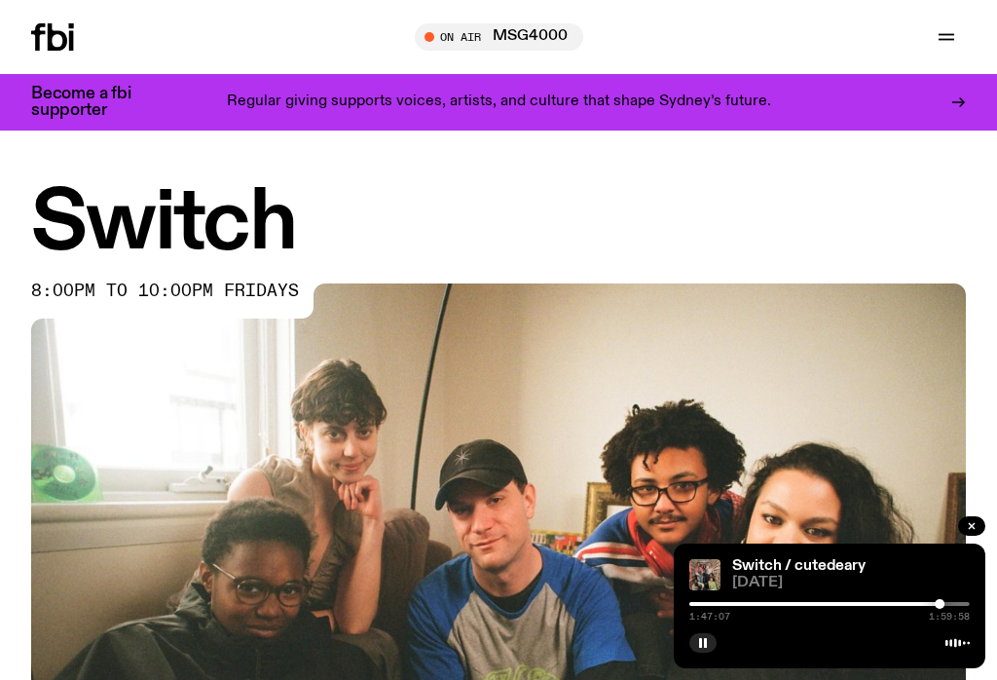
click at [950, 36] on icon "button" at bounding box center [946, 36] width 23 height 23
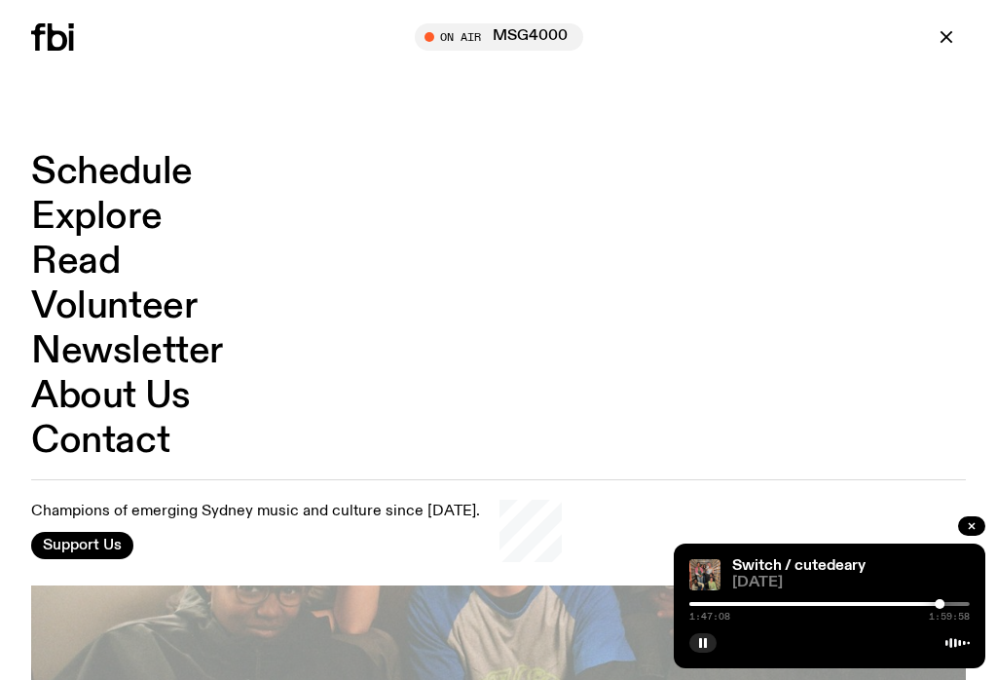
click at [167, 167] on link "Schedule" at bounding box center [112, 172] width 162 height 37
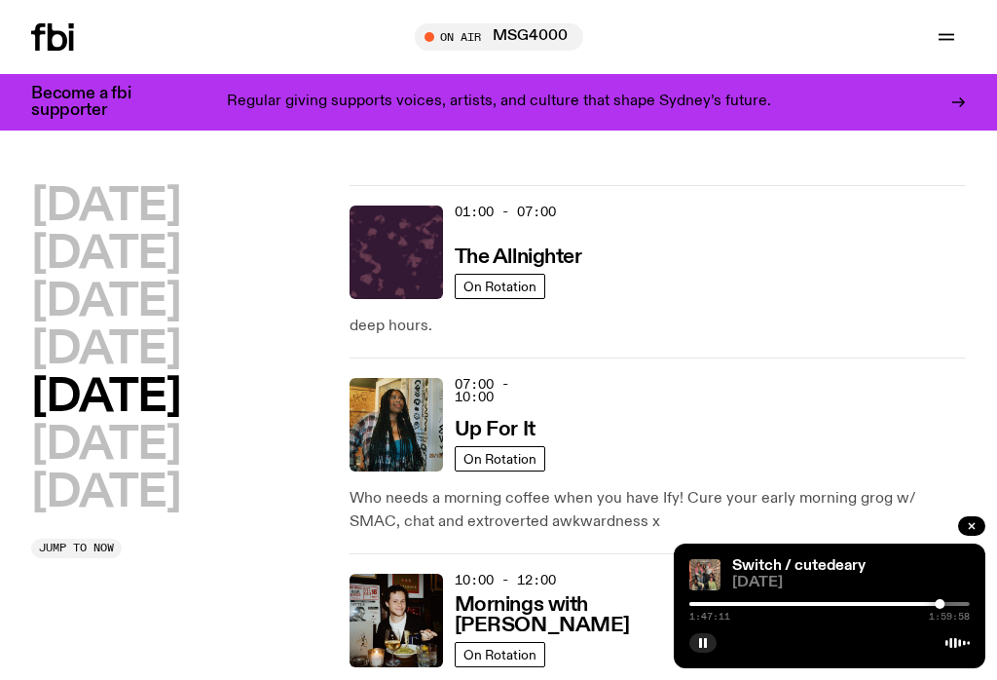
click at [161, 438] on h2 "[DATE]" at bounding box center [105, 445] width 149 height 44
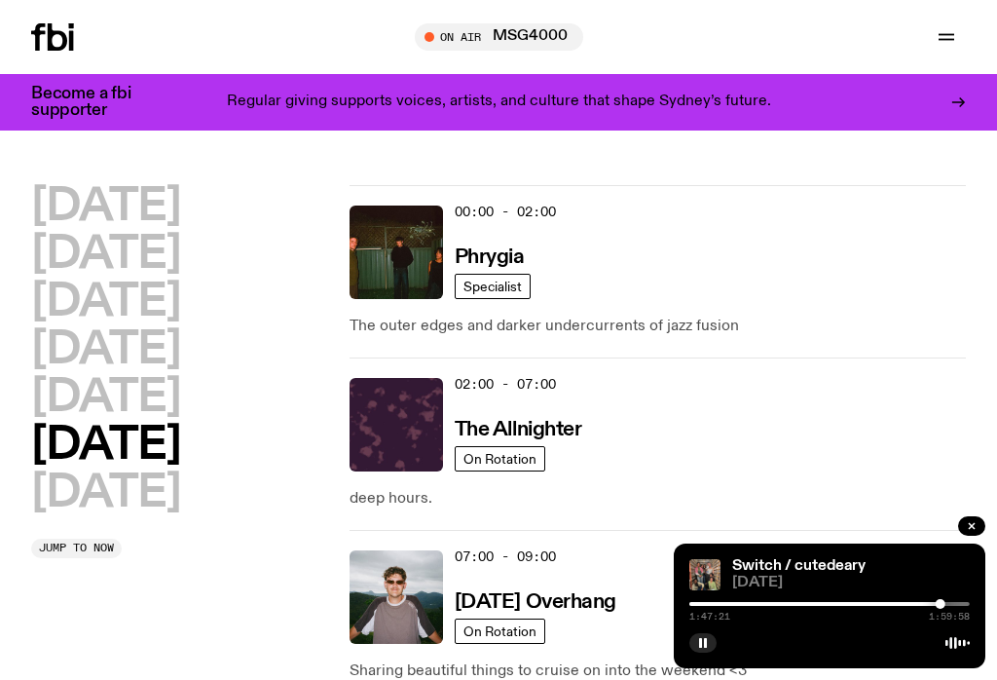
click at [136, 388] on h2 "[DATE]" at bounding box center [105, 398] width 149 height 44
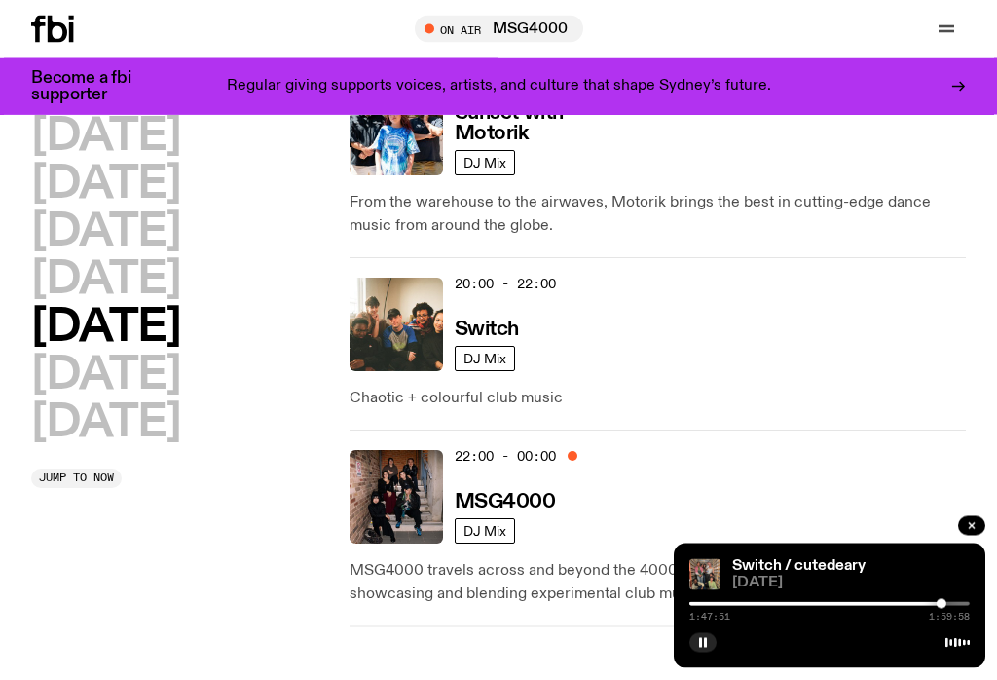
scroll to position [1251, 0]
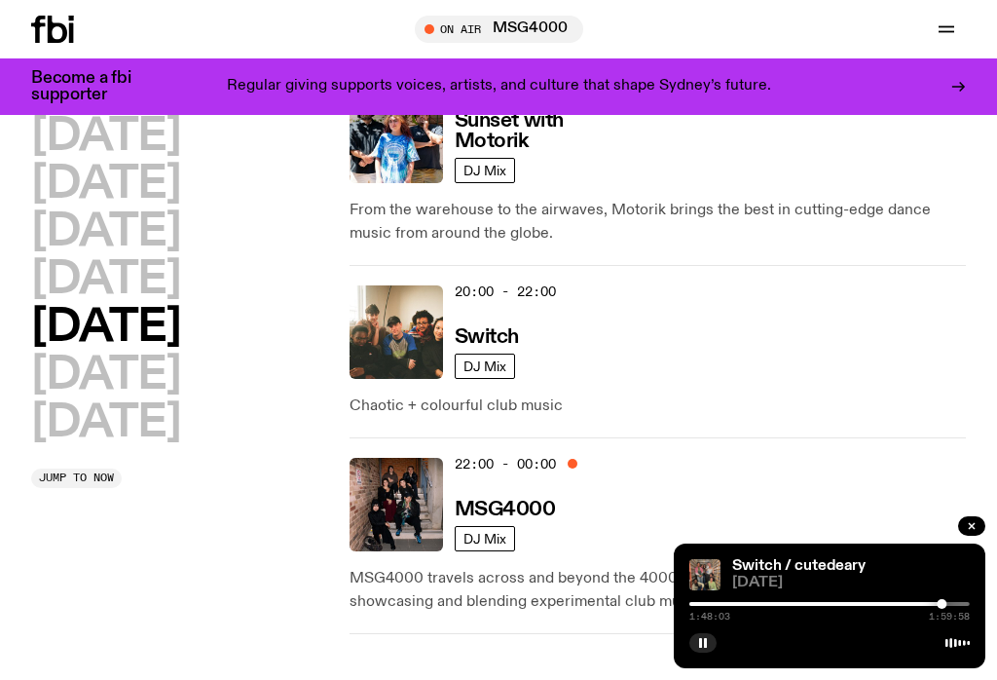
click at [408, 484] on img at bounding box center [395, 504] width 93 height 93
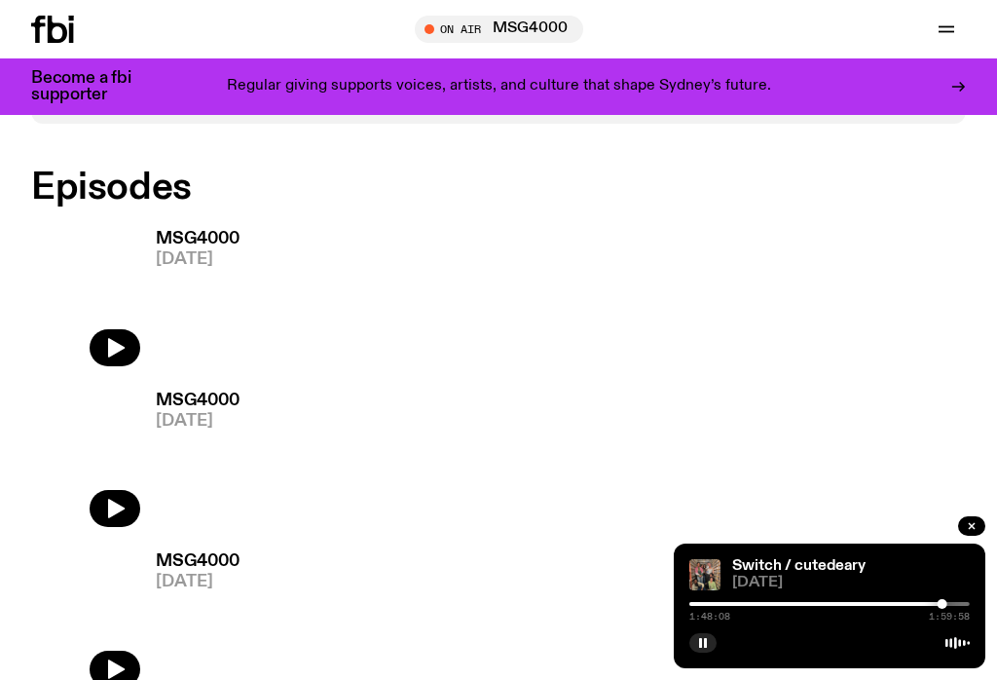
scroll to position [969, 0]
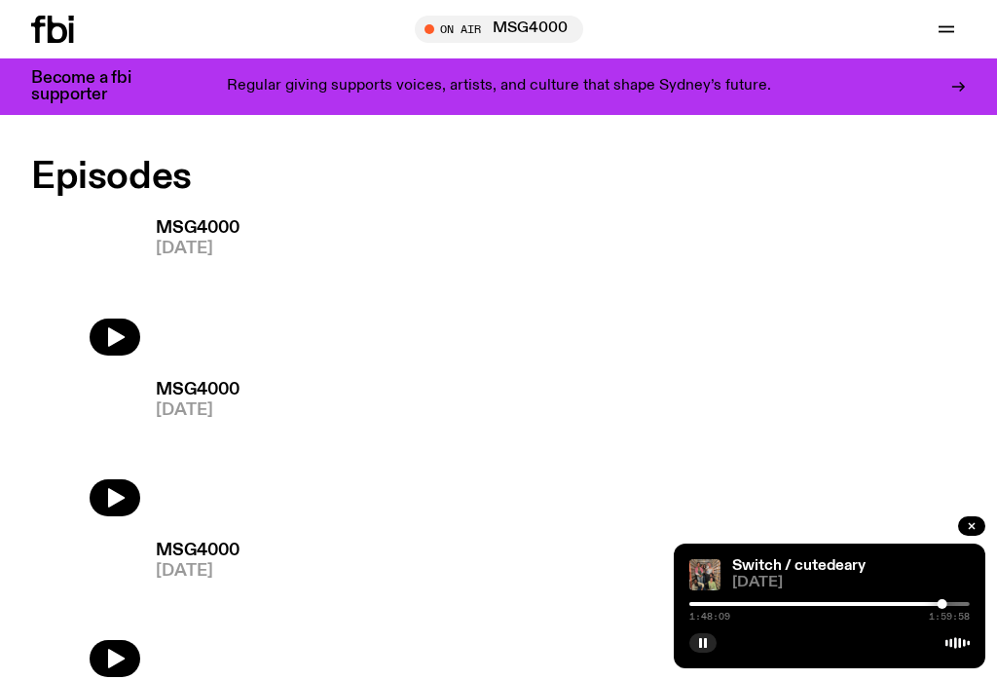
click at [123, 325] on icon "button" at bounding box center [114, 336] width 23 height 23
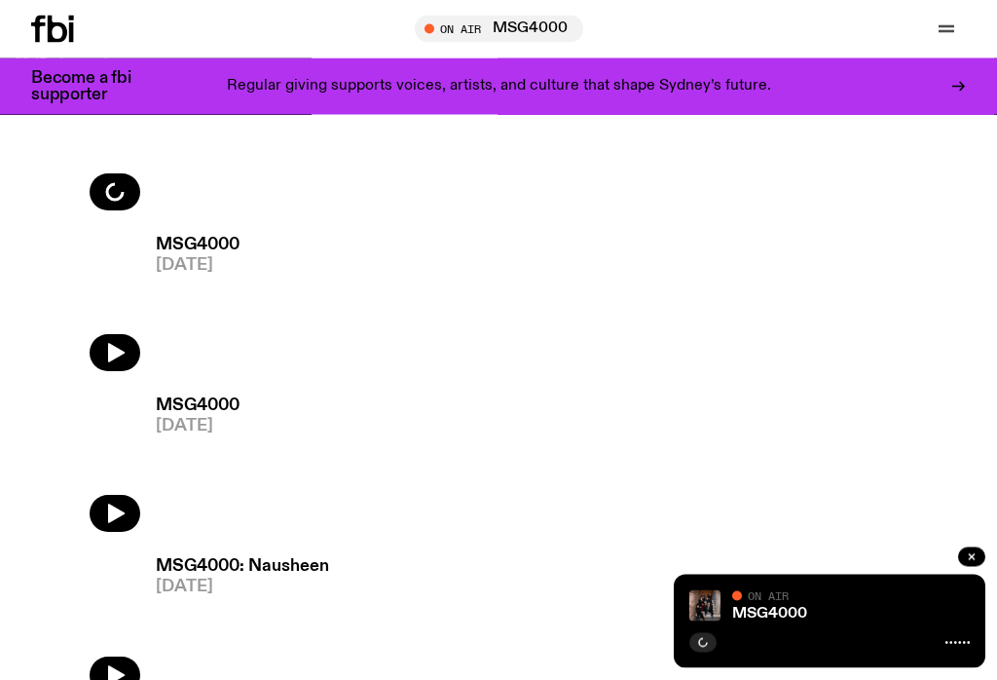
click at [125, 350] on icon "button" at bounding box center [114, 353] width 23 height 23
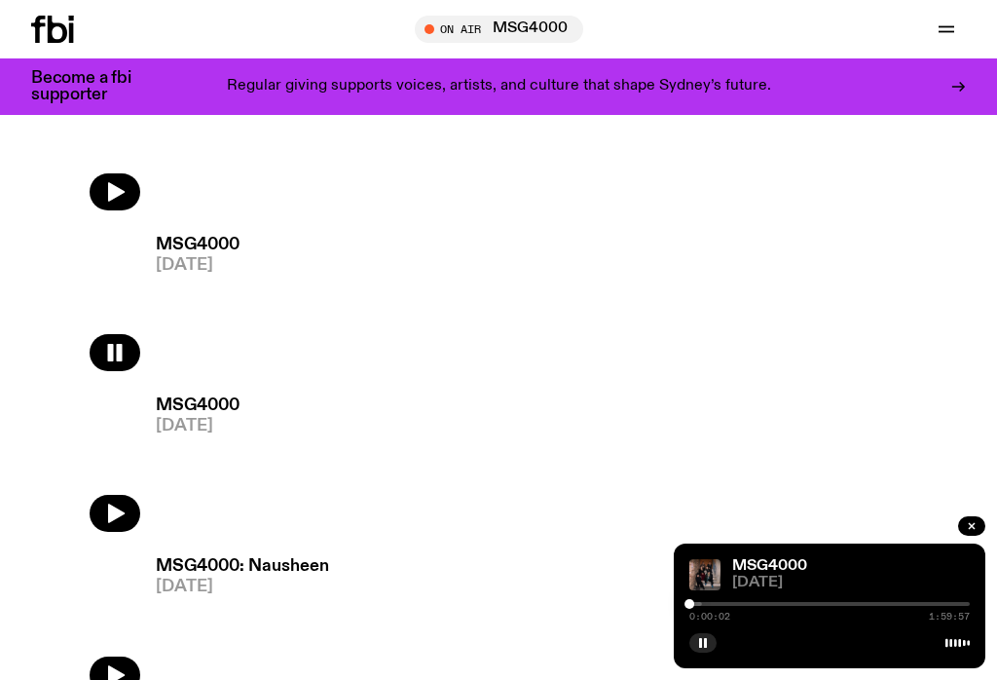
click at [716, 606] on div at bounding box center [829, 604] width 280 height 4
click at [742, 606] on div at bounding box center [829, 604] width 280 height 4
click at [772, 606] on div at bounding box center [829, 604] width 280 height 4
click at [808, 626] on div "MSG4000 [DATE] 0:35:25 1:59:57" at bounding box center [830, 605] width 312 height 125
click at [806, 606] on div at bounding box center [829, 604] width 280 height 4
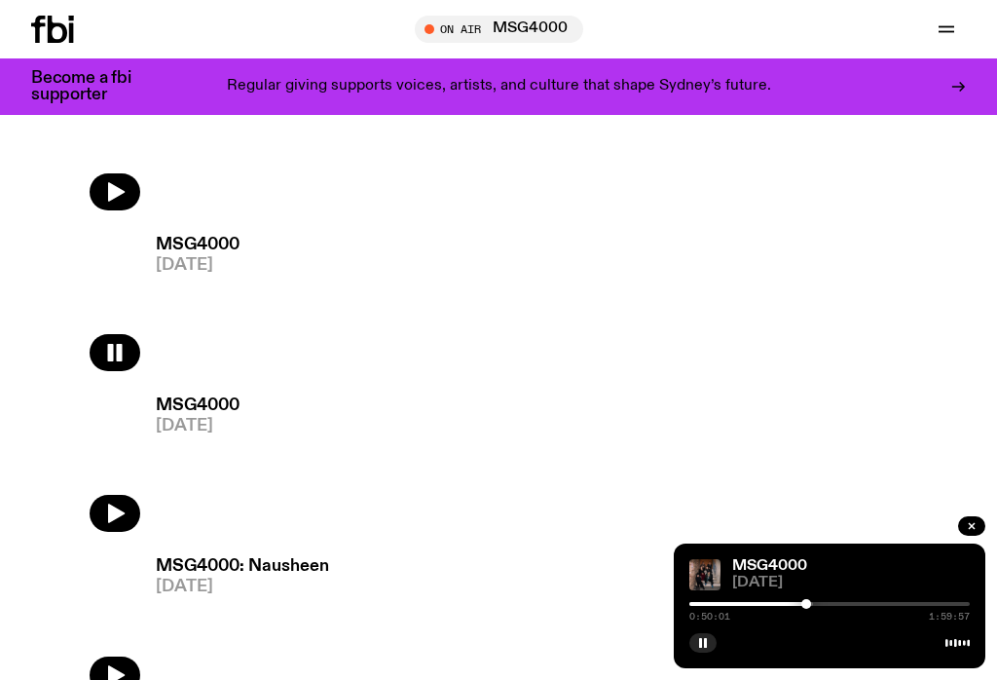
click at [844, 606] on div at bounding box center [829, 604] width 280 height 4
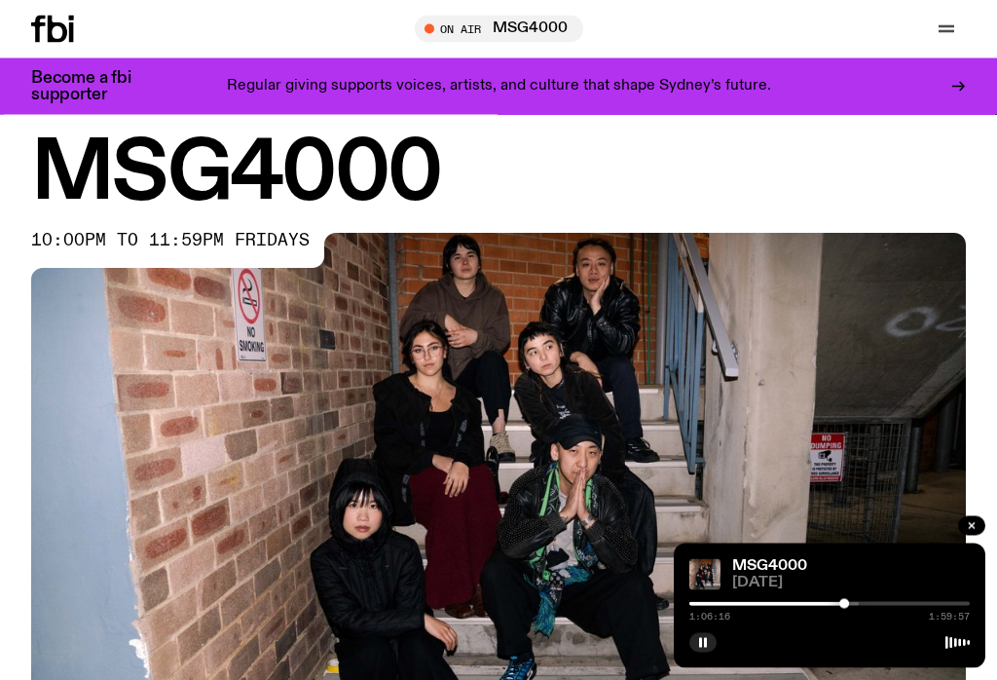
scroll to position [0, 0]
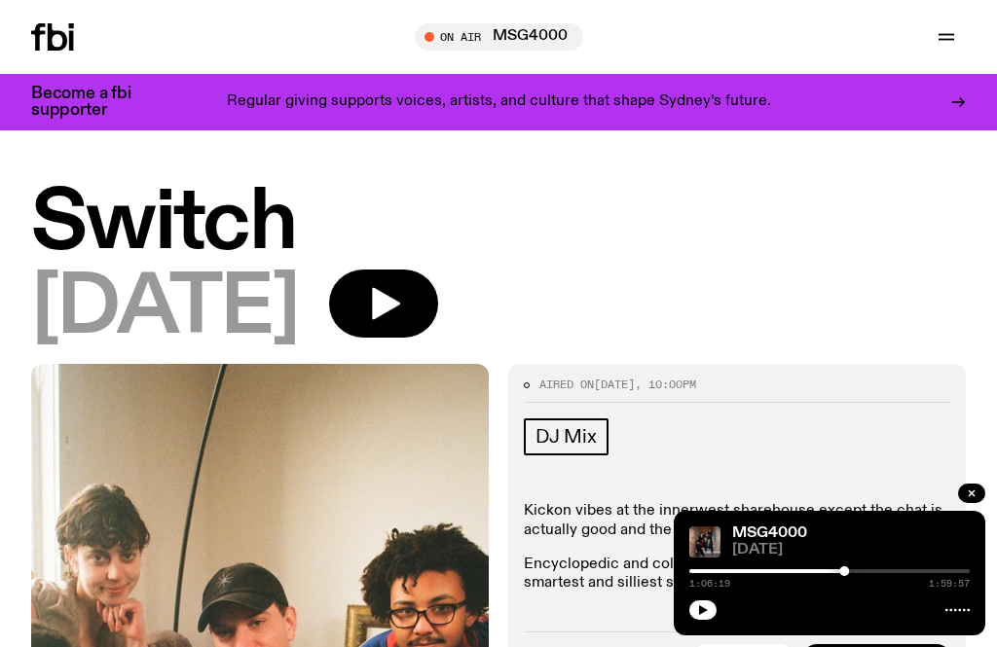
click at [959, 48] on button "button" at bounding box center [946, 36] width 39 height 27
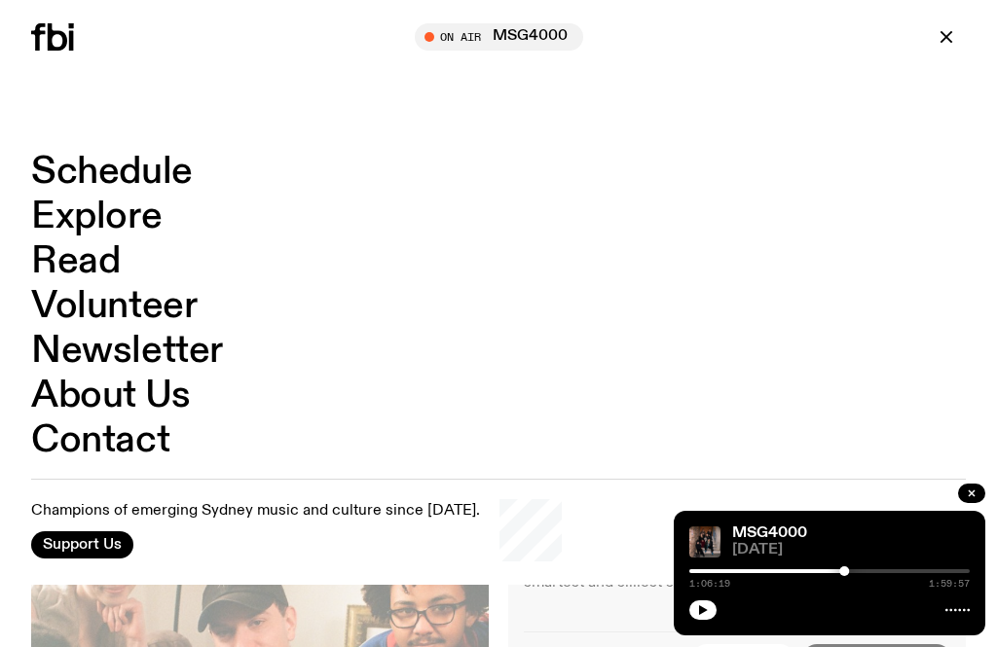
click at [169, 170] on link "Schedule" at bounding box center [112, 172] width 162 height 37
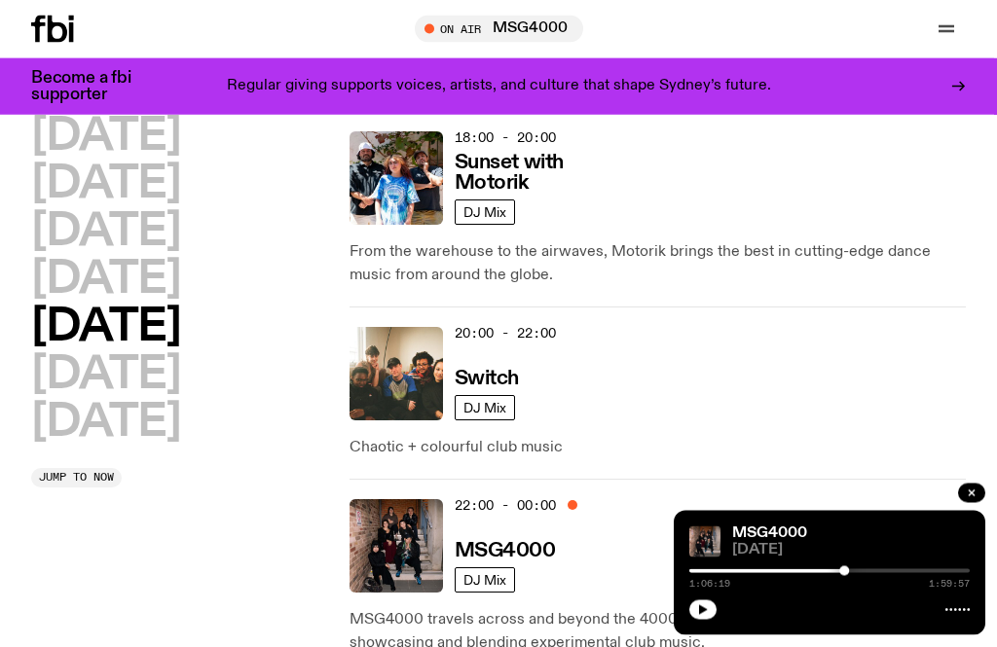
scroll to position [1209, 0]
click at [467, 369] on h3 "Switch" at bounding box center [487, 379] width 64 height 20
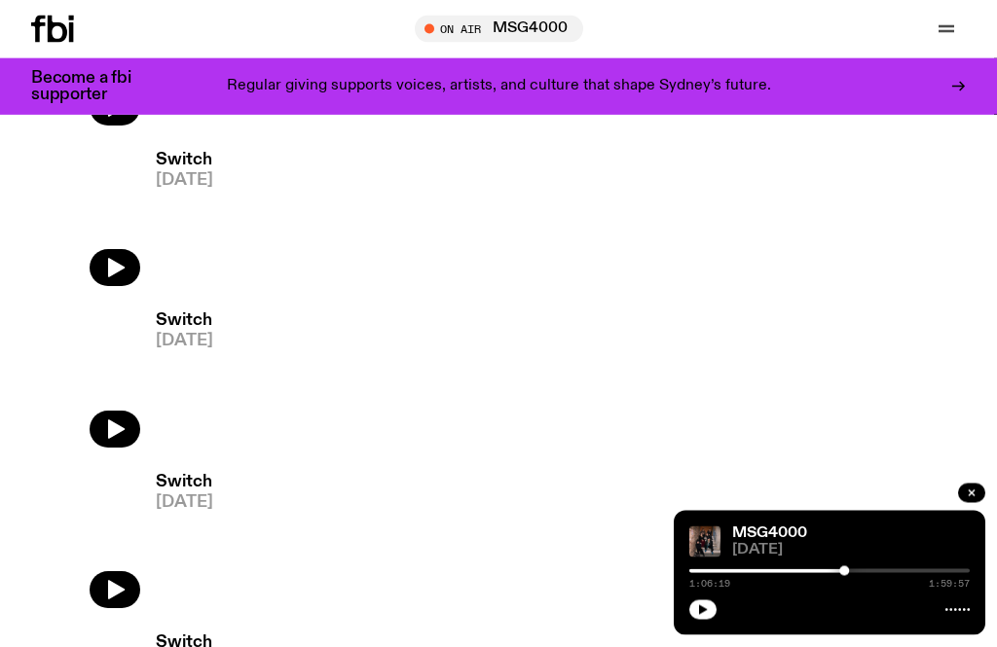
scroll to position [4248, 0]
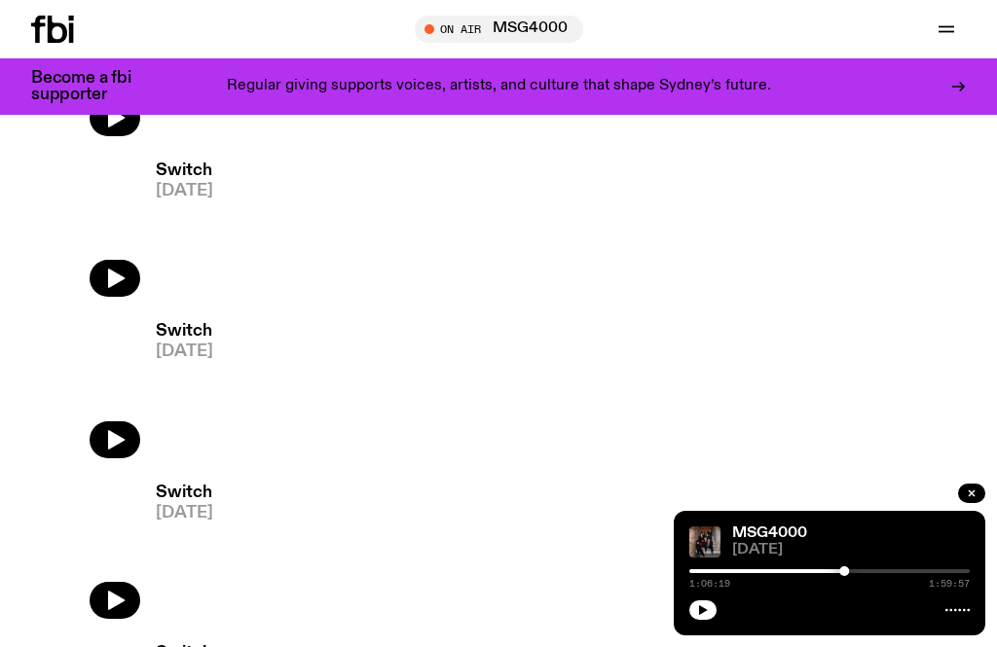
click at [128, 284] on button "button" at bounding box center [115, 278] width 51 height 37
click at [719, 573] on div at bounding box center [829, 571] width 280 height 4
click at [734, 626] on div "Switch 04.04.25 0:12:58 1:59:59" at bounding box center [830, 573] width 312 height 125
click at [737, 573] on div at bounding box center [615, 571] width 280 height 4
click at [765, 573] on div at bounding box center [633, 571] width 280 height 4
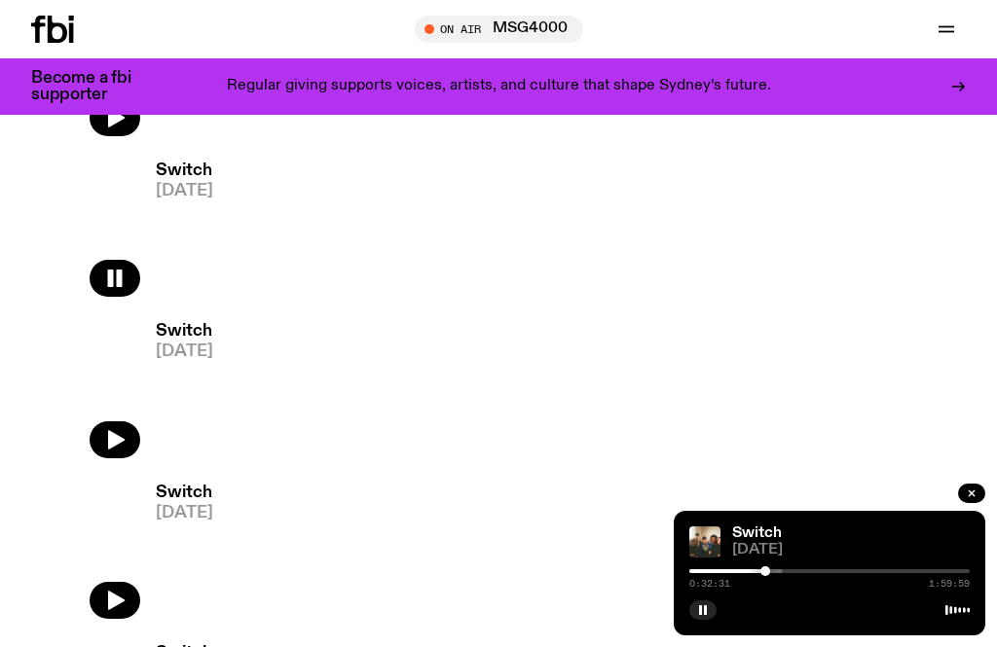
click at [790, 573] on div at bounding box center [829, 571] width 280 height 4
click at [817, 573] on div at bounding box center [699, 571] width 280 height 4
click at [838, 573] on div at bounding box center [716, 571] width 280 height 4
click at [859, 573] on div at bounding box center [737, 571] width 280 height 4
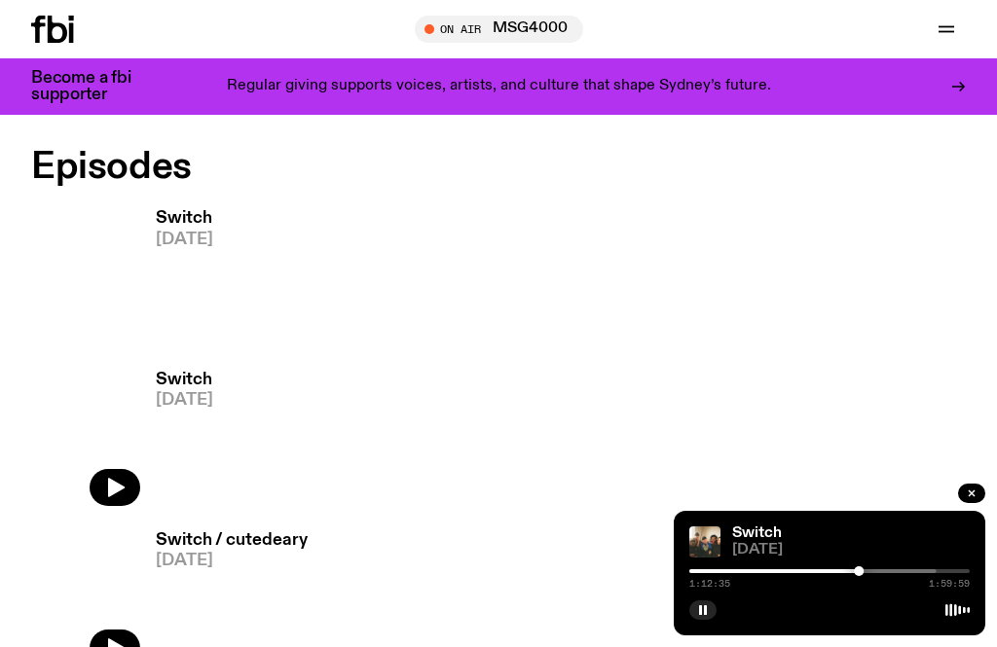
scroll to position [912, 0]
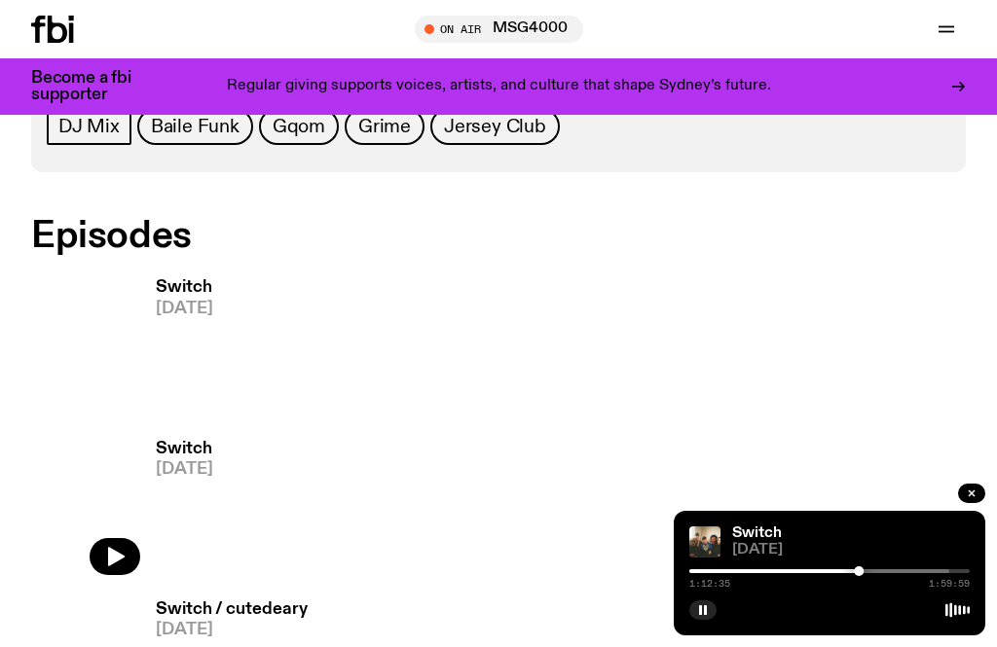
click at [179, 294] on h3 "Switch" at bounding box center [184, 287] width 57 height 17
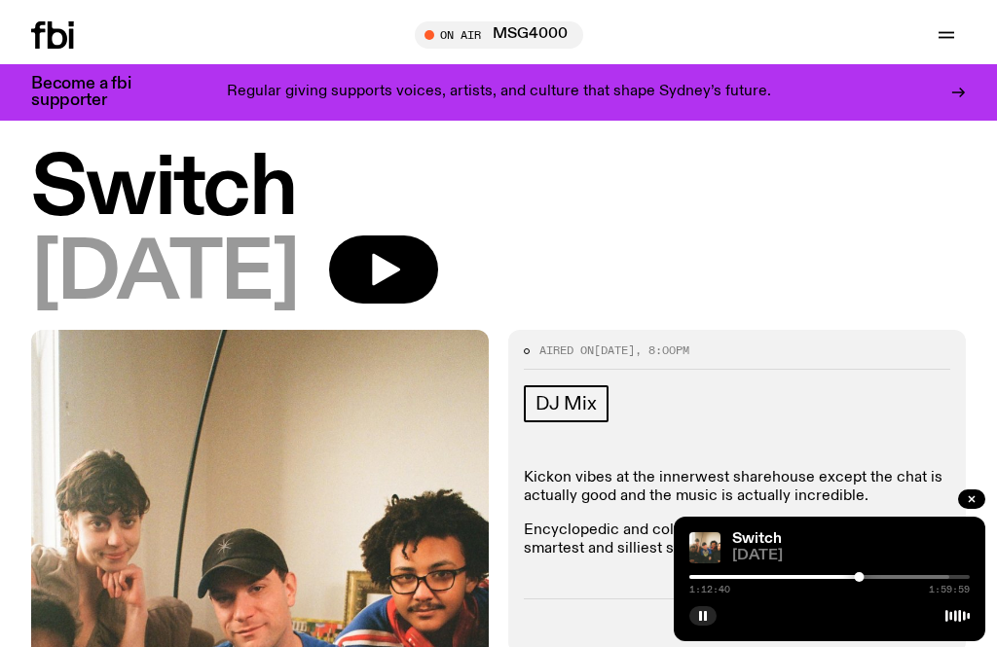
scroll to position [48, 0]
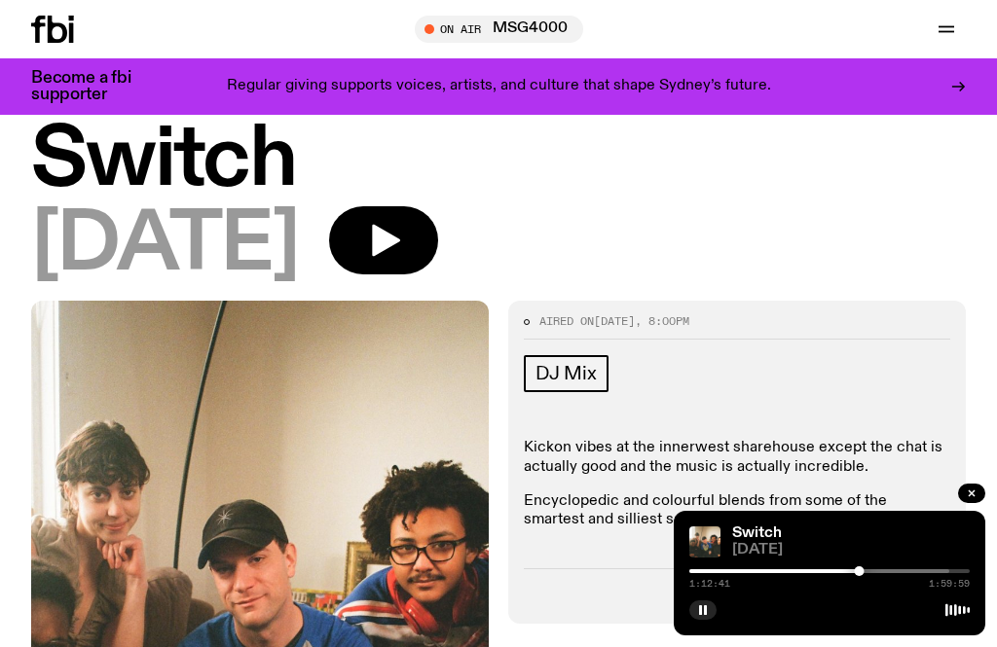
click at [400, 243] on icon "button" at bounding box center [386, 241] width 28 height 32
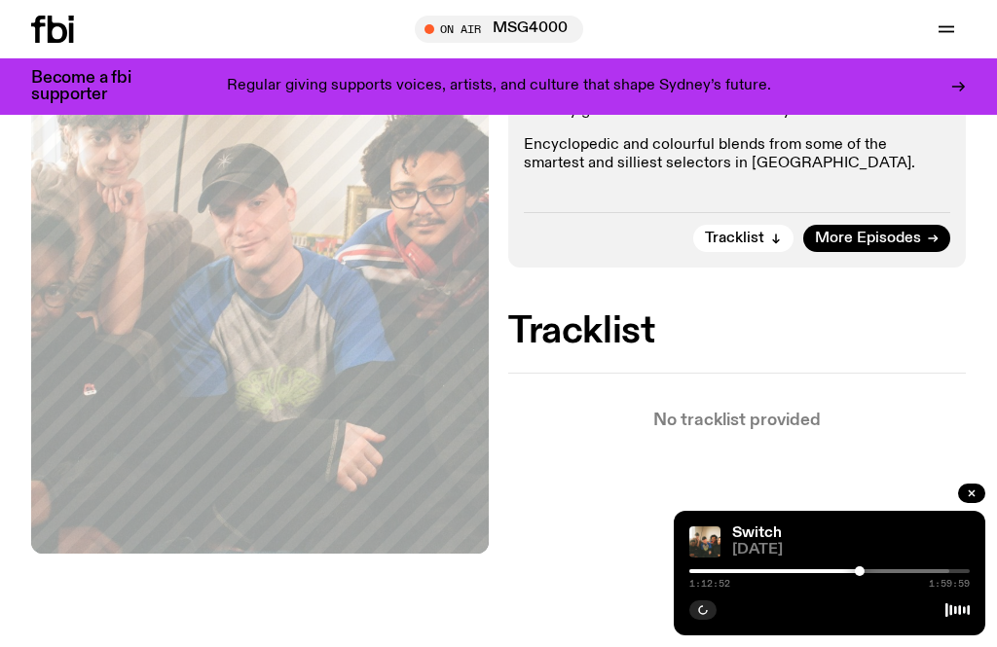
scroll to position [413, 0]
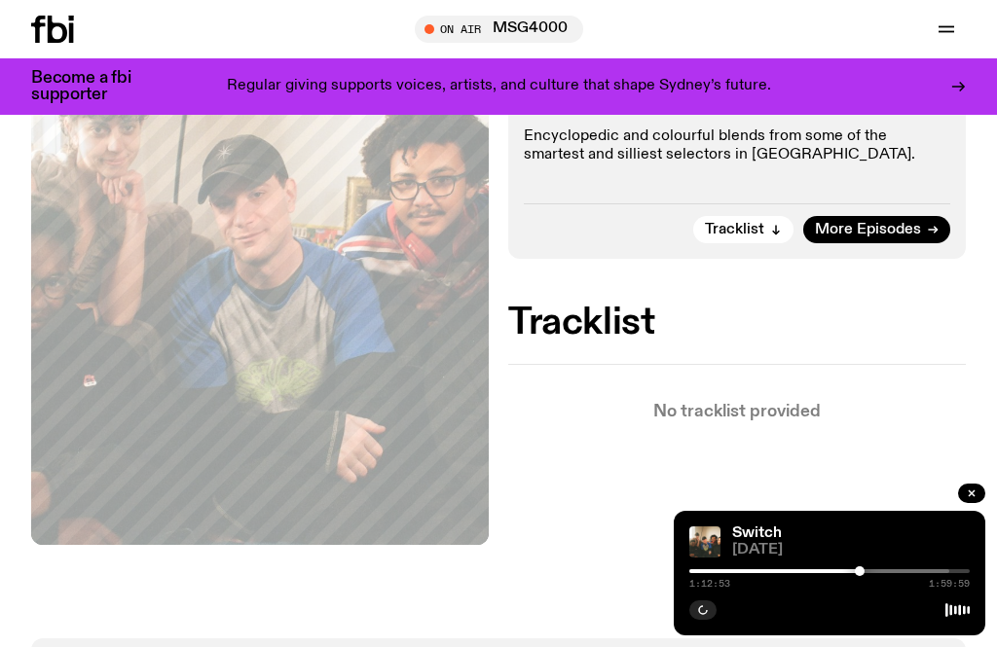
click at [902, 573] on div at bounding box center [809, 571] width 280 height 4
click at [937, 573] on div at bounding box center [820, 571] width 280 height 4
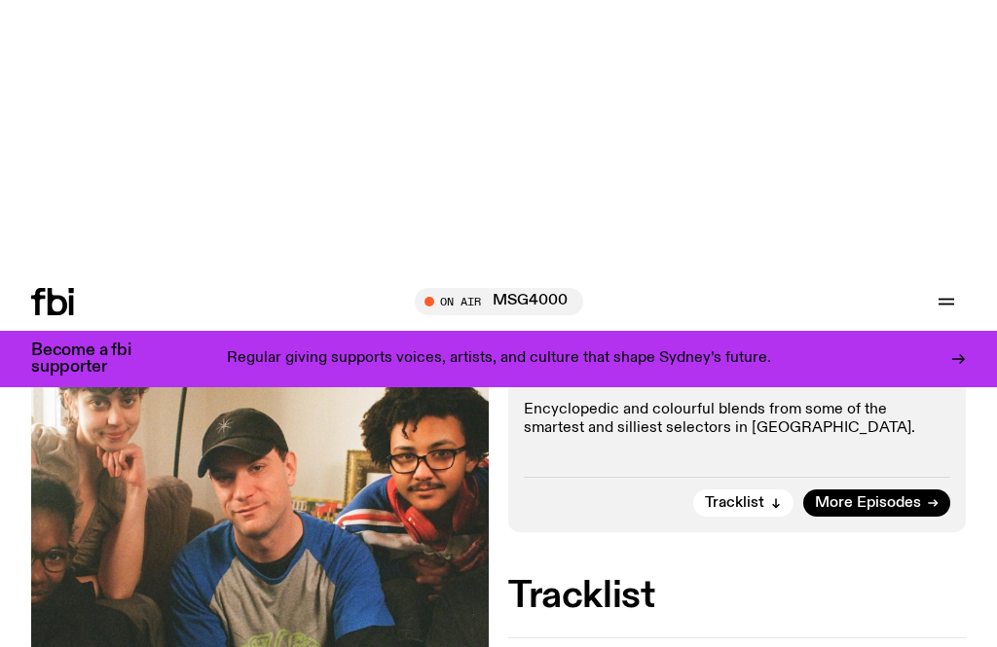
scroll to position [0, 0]
